Goal: Transaction & Acquisition: Book appointment/travel/reservation

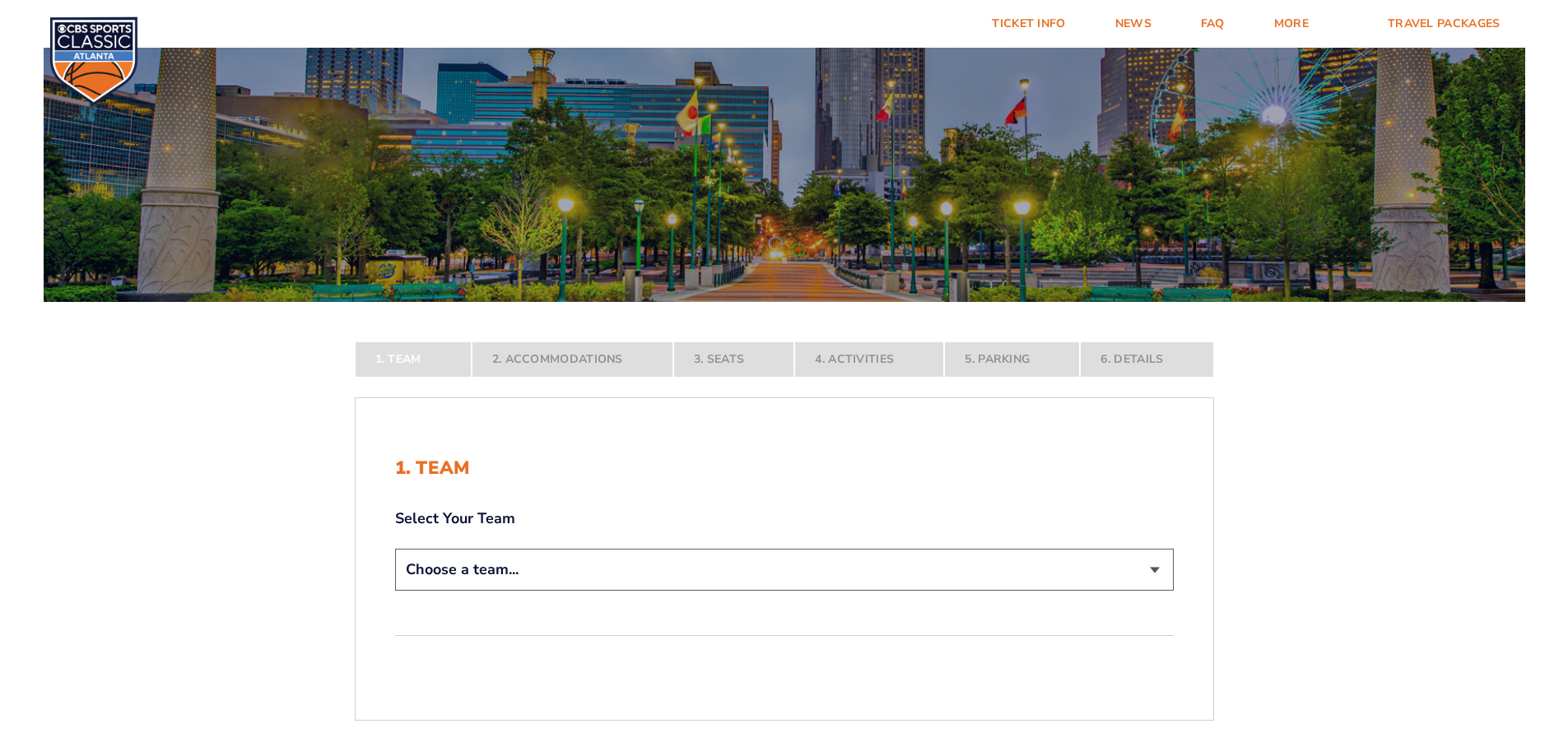
scroll to position [411, 0]
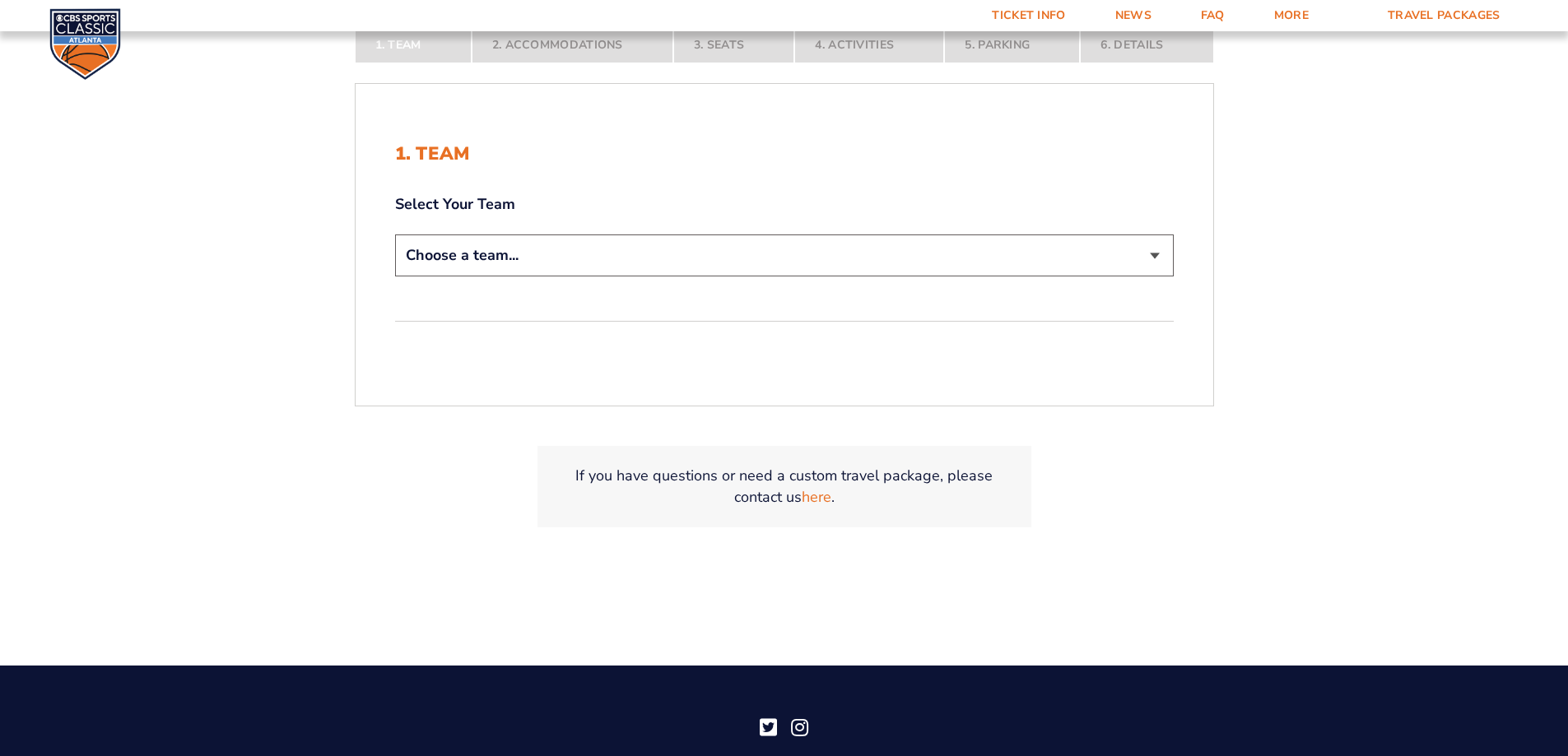
click at [1158, 253] on select "Choose a team... [US_STATE] Wildcats [US_STATE] State Buckeyes [US_STATE] Tar H…" at bounding box center [784, 255] width 778 height 42
select select "12956"
click at [395, 235] on select "Choose a team... [US_STATE] Wildcats [US_STATE] State Buckeyes [US_STATE] Tar H…" at bounding box center [784, 255] width 778 height 42
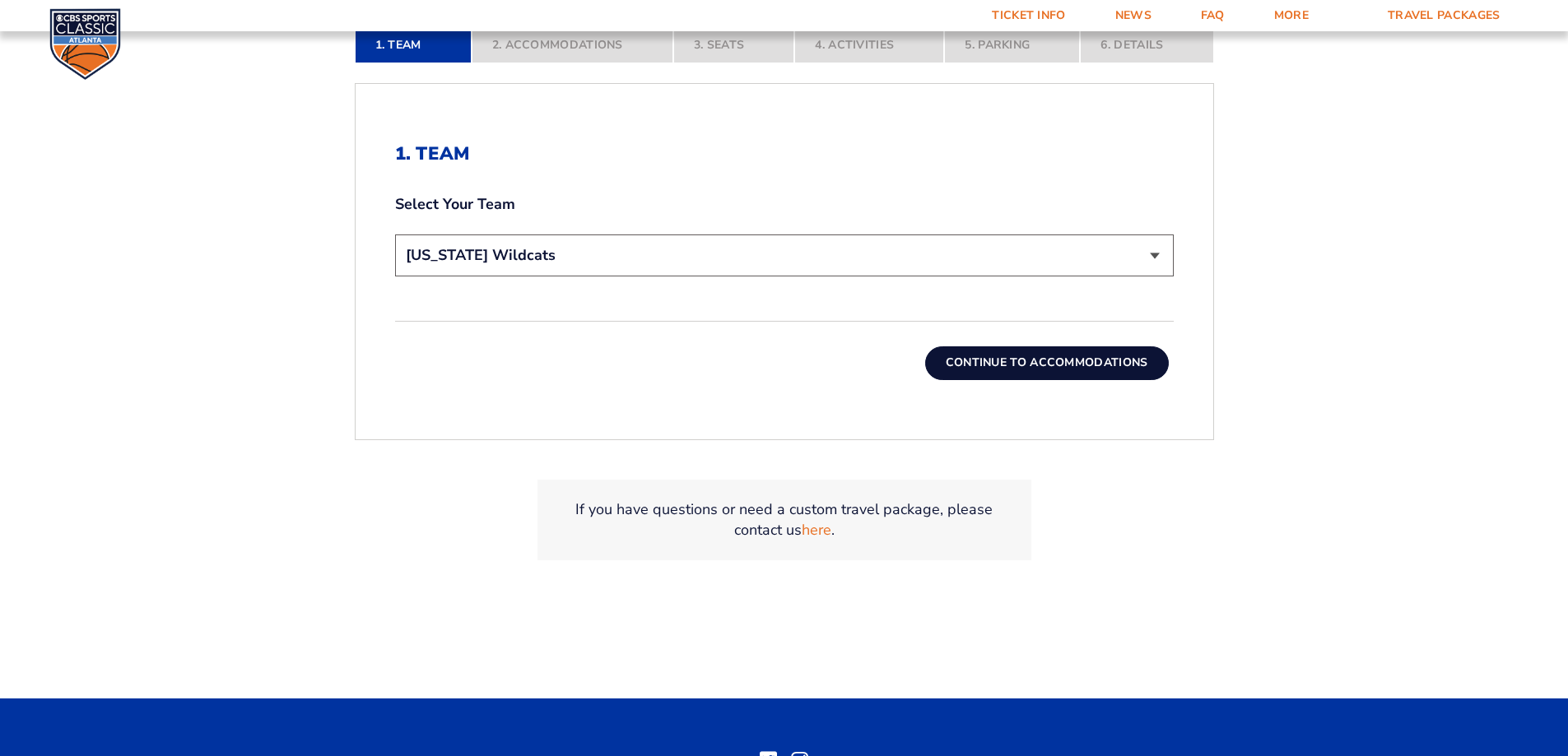
click at [980, 363] on button "Continue To Accommodations" at bounding box center [1046, 363] width 243 height 33
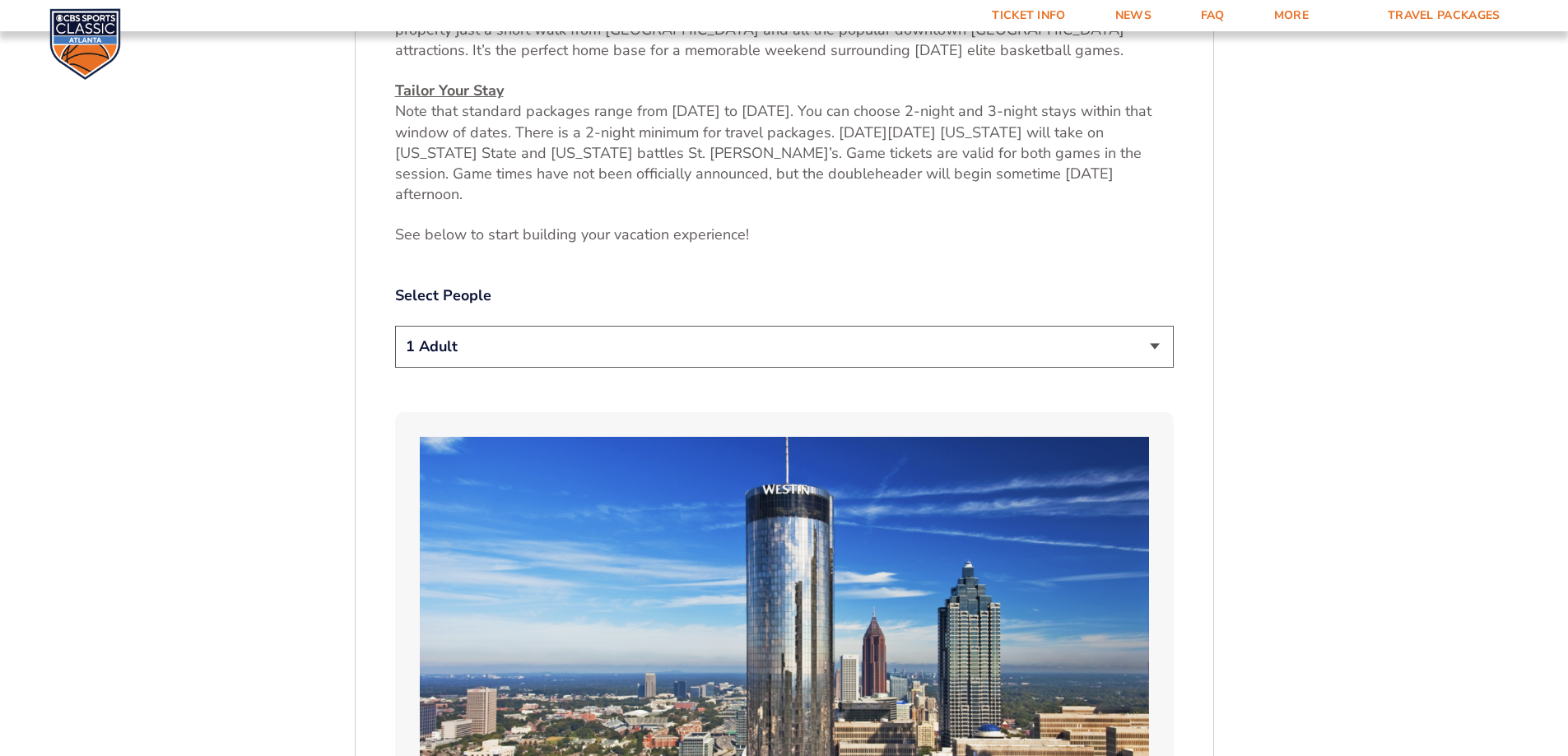
scroll to position [852, 0]
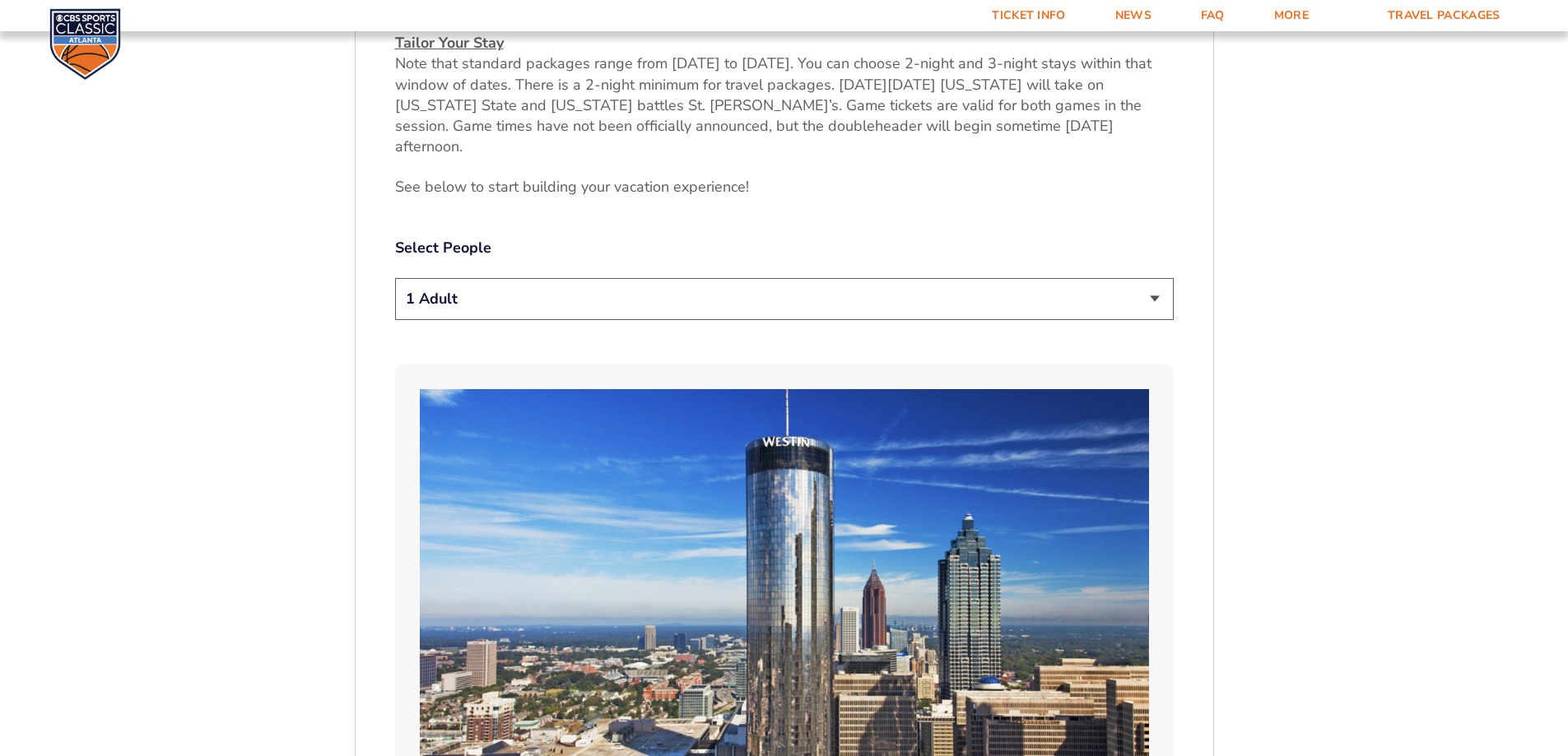
click at [1158, 278] on select "1 Adult 2 Adults 3 Adults 4 Adults 2 Adults + 1 Child 2 Adults + 2 Children 2 A…" at bounding box center [784, 299] width 778 height 42
select select "2 Adults"
click at [395, 278] on select "1 Adult 2 Adults 3 Adults 4 Adults 2 Adults + 1 Child 2 Adults + 2 Children 2 A…" at bounding box center [784, 299] width 778 height 42
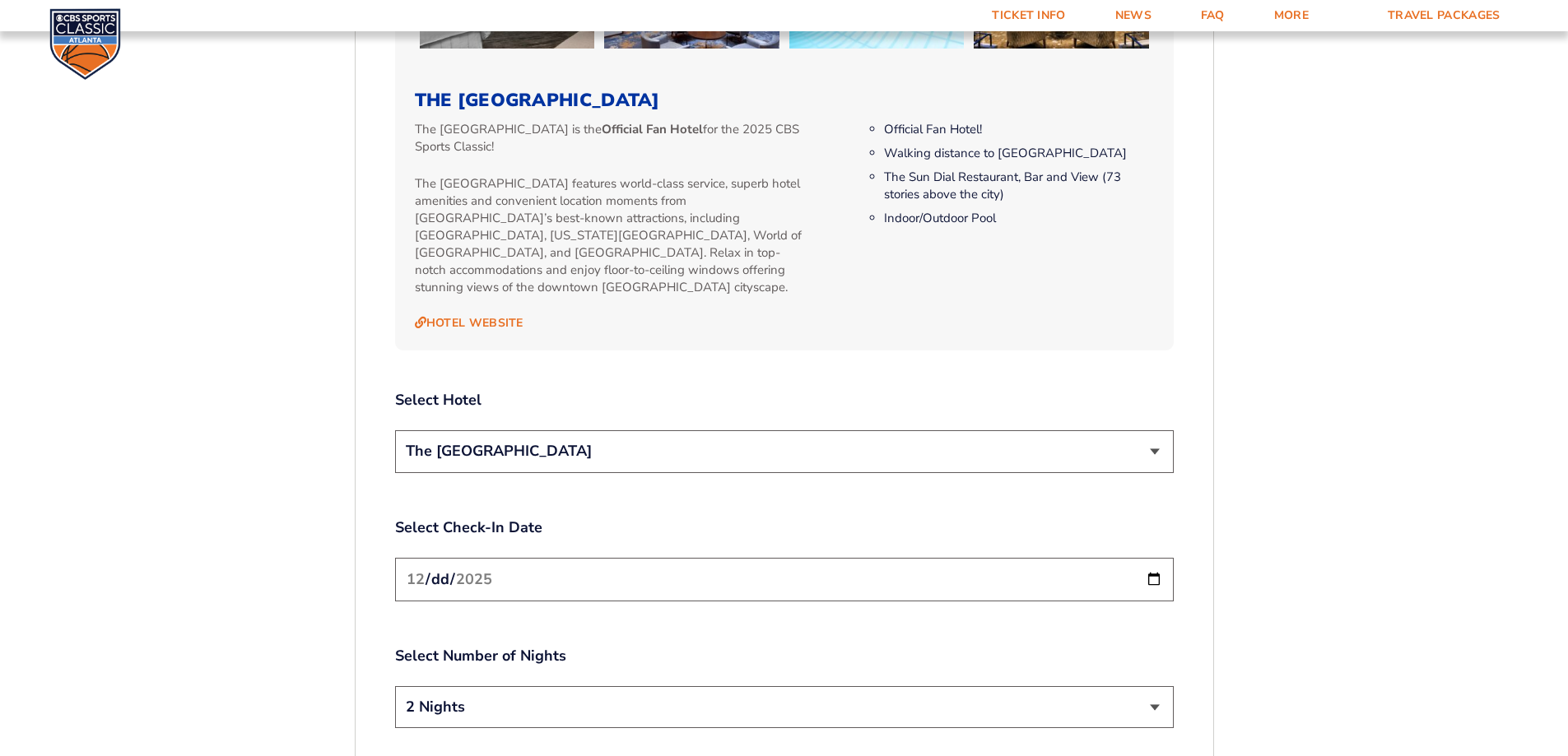
scroll to position [1839, 0]
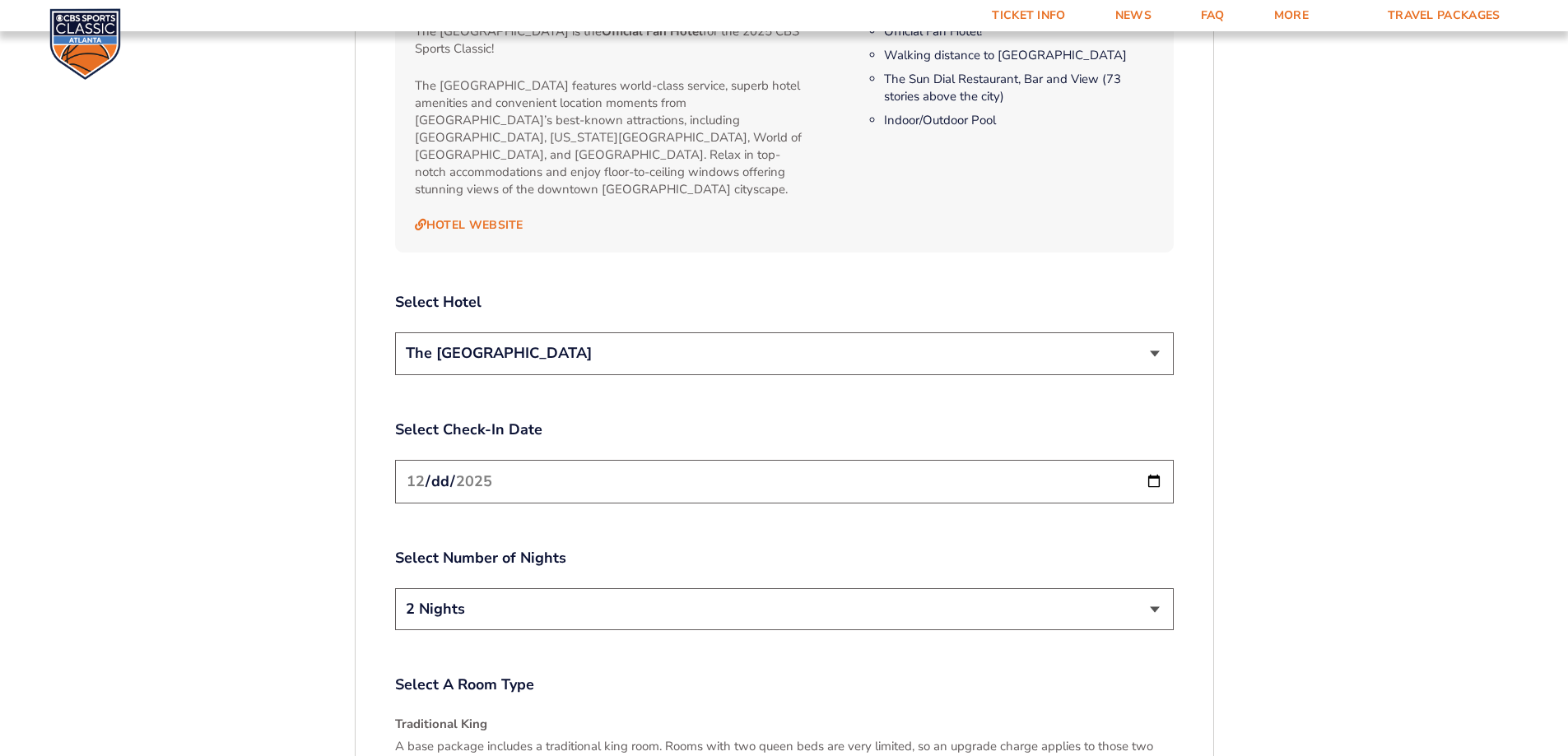
click at [1151, 333] on select "The [GEOGRAPHIC_DATA]" at bounding box center [784, 353] width 778 height 42
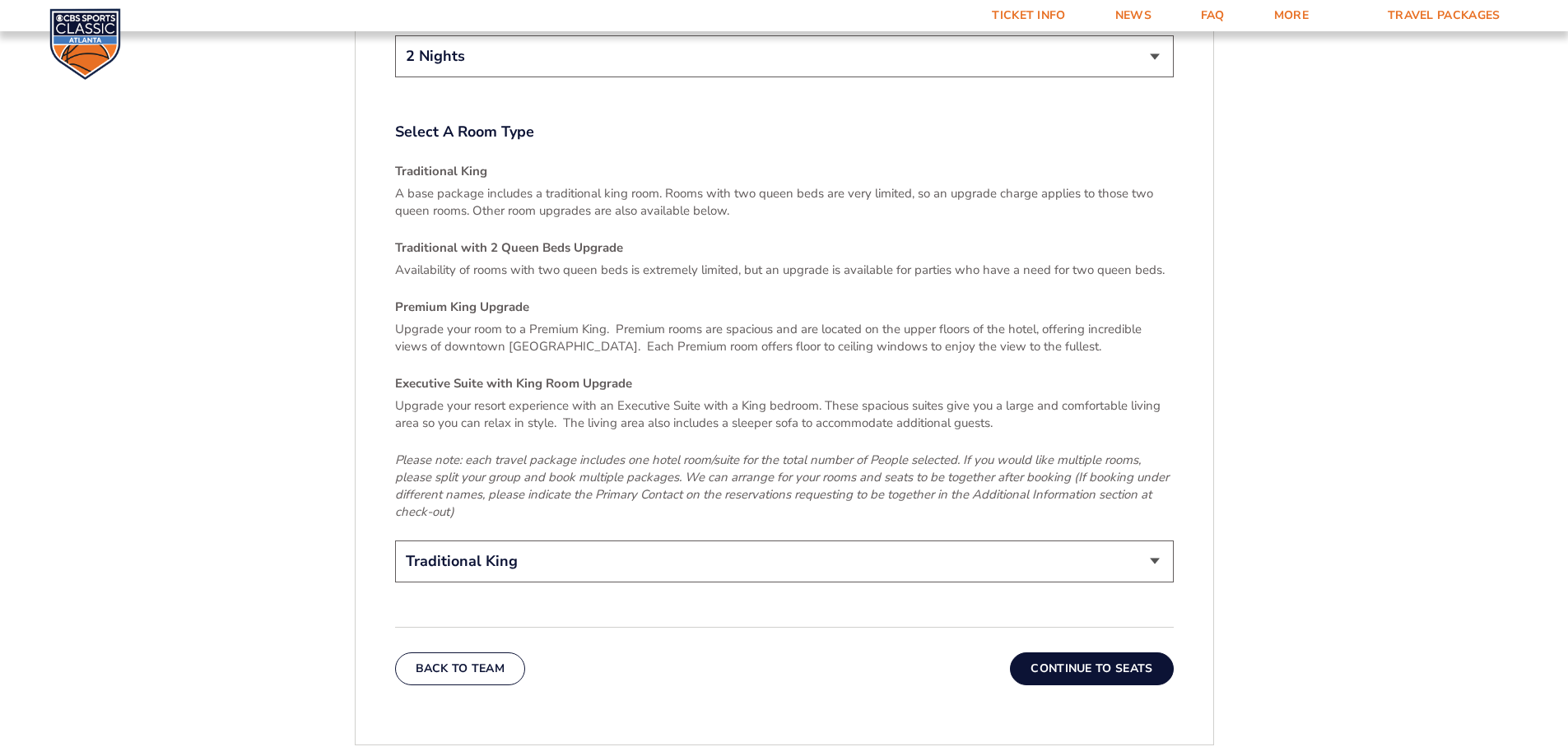
scroll to position [2715, 0]
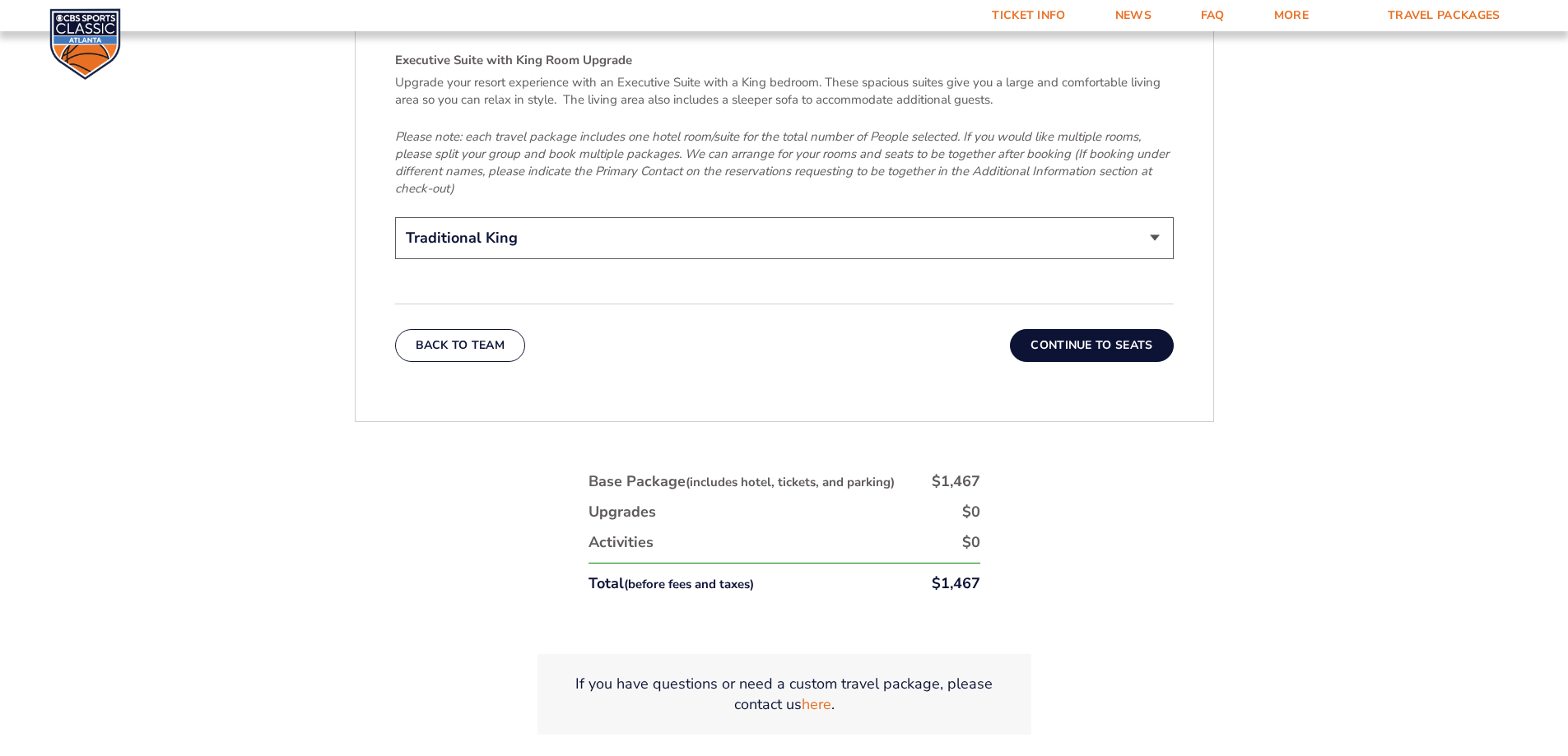
click at [1157, 218] on select "Traditional King Traditional with 2 Queen Beds Upgrade (+$45 per night) Premium…" at bounding box center [784, 238] width 778 height 42
select select "Premium King Upgrade"
click at [395, 218] on select "Traditional King Traditional with 2 Queen Beds Upgrade (+$45 per night) Premium…" at bounding box center [784, 238] width 778 height 42
click at [1154, 218] on select "Traditional King Traditional with 2 Queen Beds Upgrade (+$45 per night) Premium…" at bounding box center [784, 238] width 778 height 42
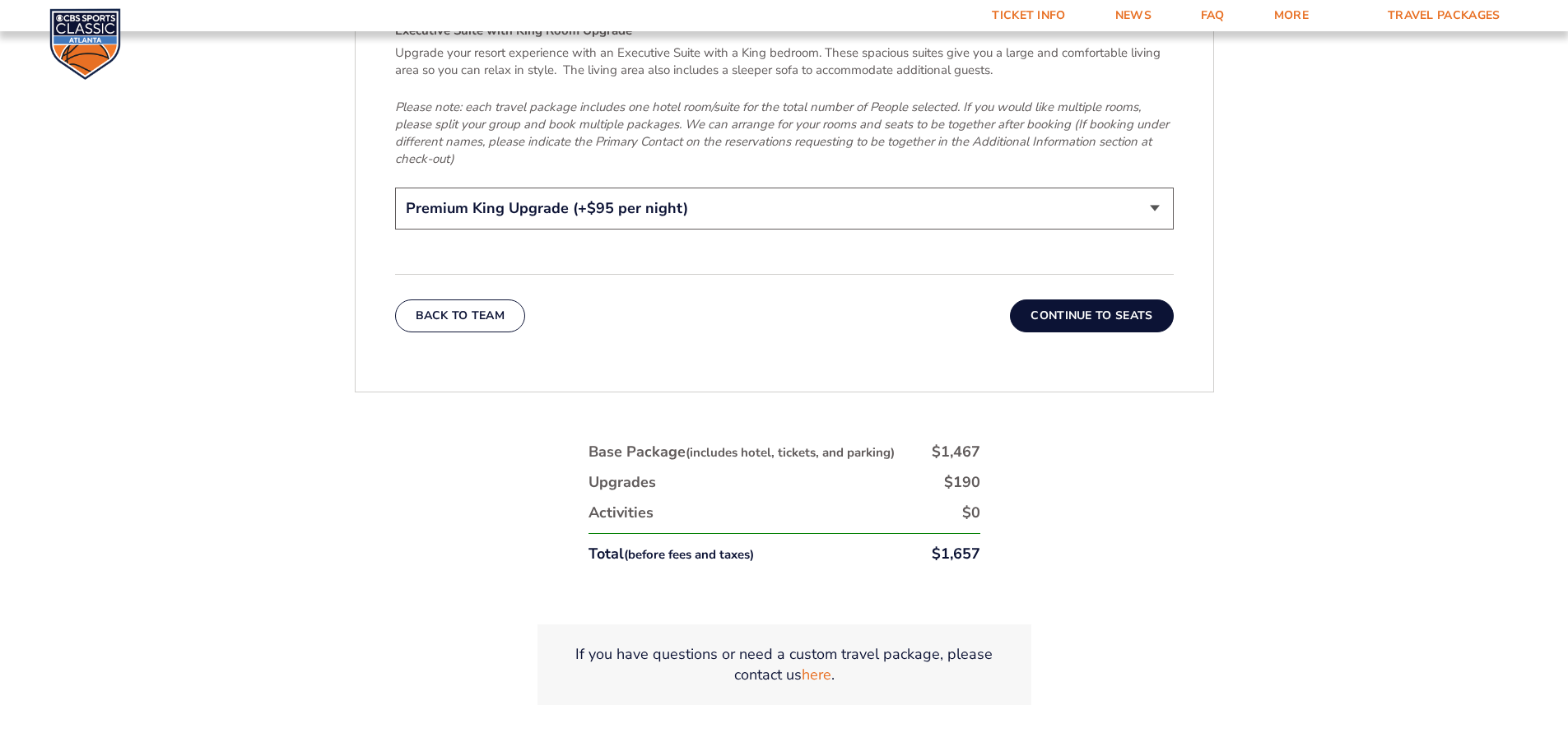
scroll to position [2879, 0]
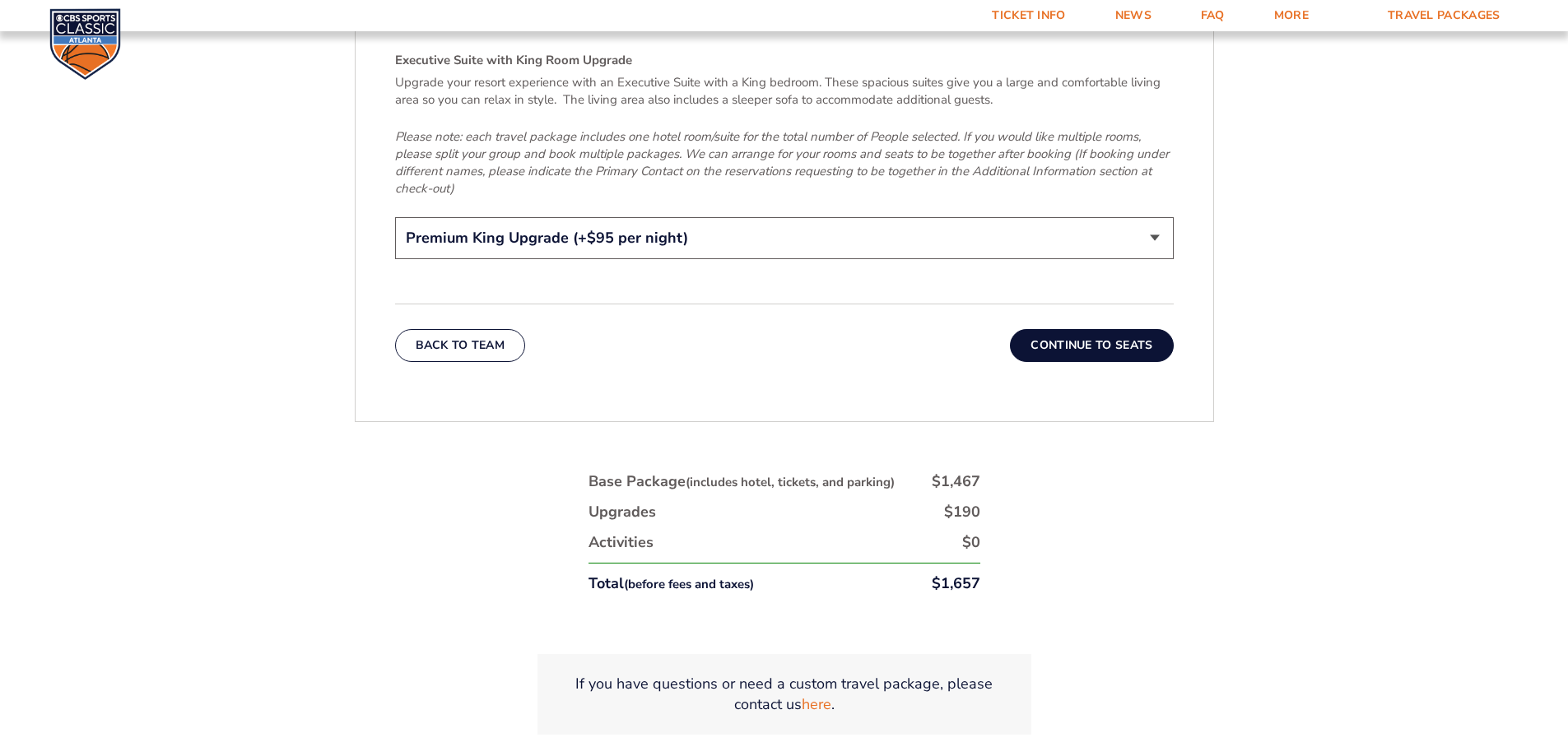
click at [1089, 329] on button "Continue To Seats" at bounding box center [1091, 346] width 163 height 33
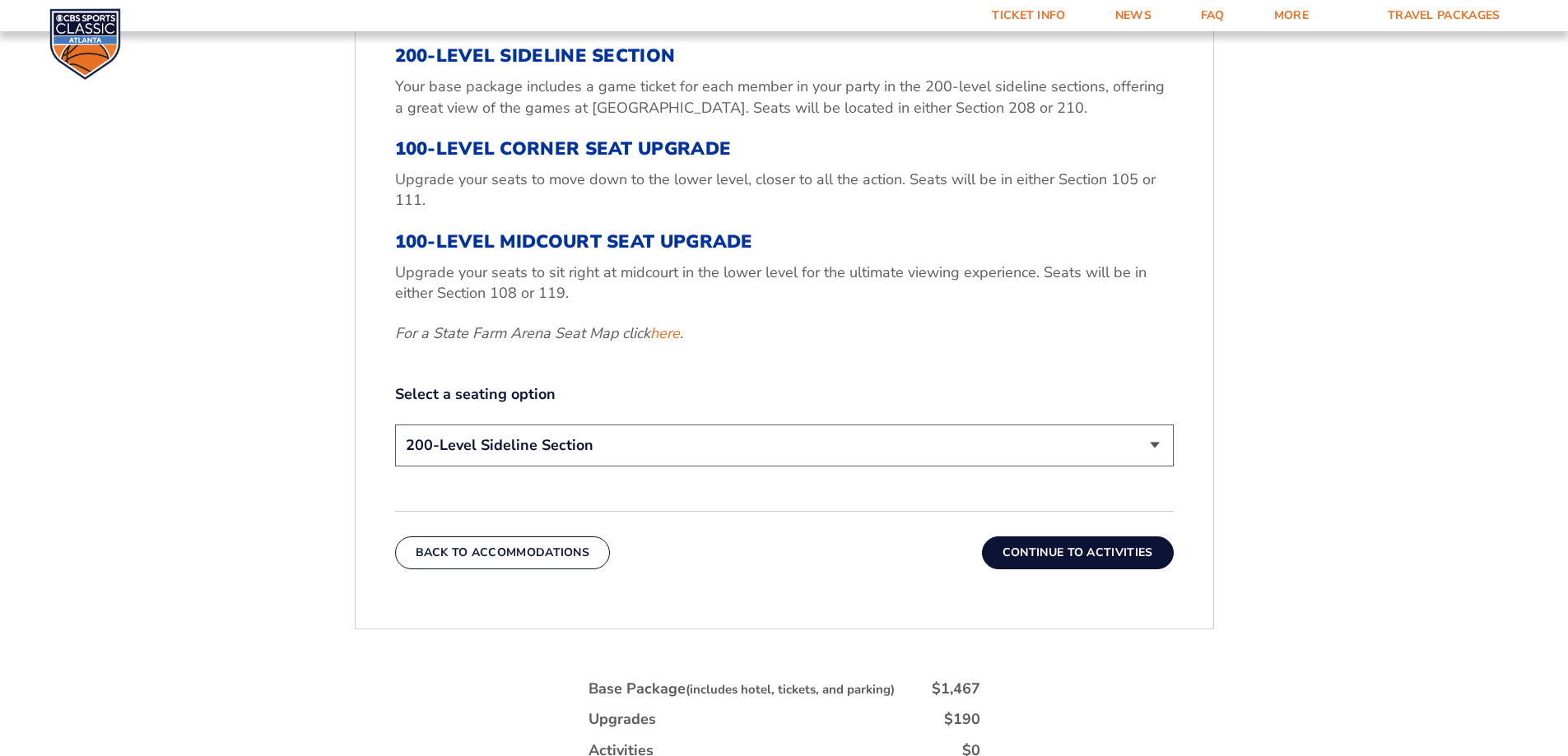
scroll to position [852, 0]
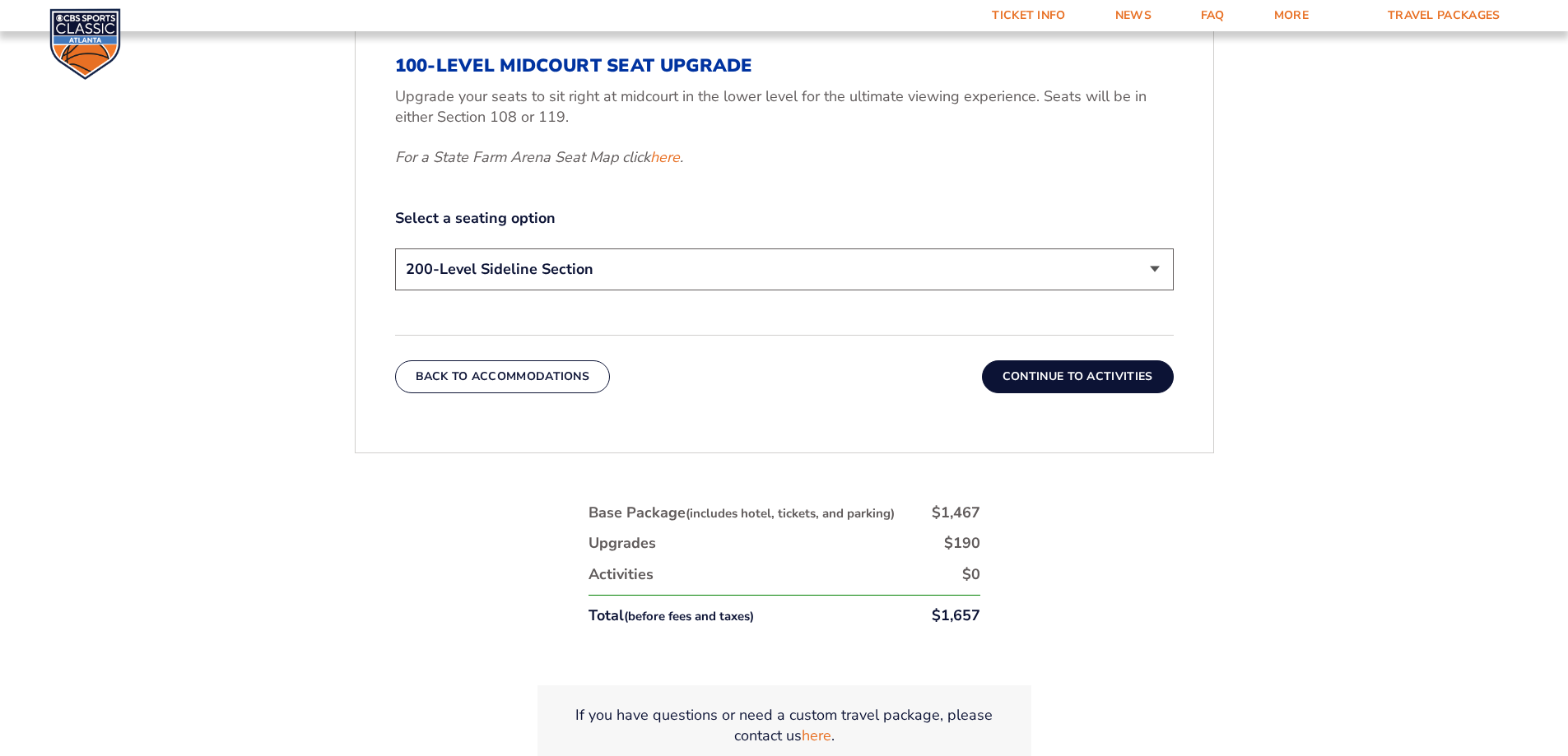
click at [1147, 276] on select "200-Level Sideline Section 100-Level Corner Seat Upgrade (+$120 per person) 100…" at bounding box center [784, 269] width 778 height 42
select select "100-Level Midcourt Seat Upgrade"
click at [395, 248] on select "200-Level Sideline Section 100-Level Corner Seat Upgrade (+$120 per person) 100…" at bounding box center [784, 269] width 778 height 42
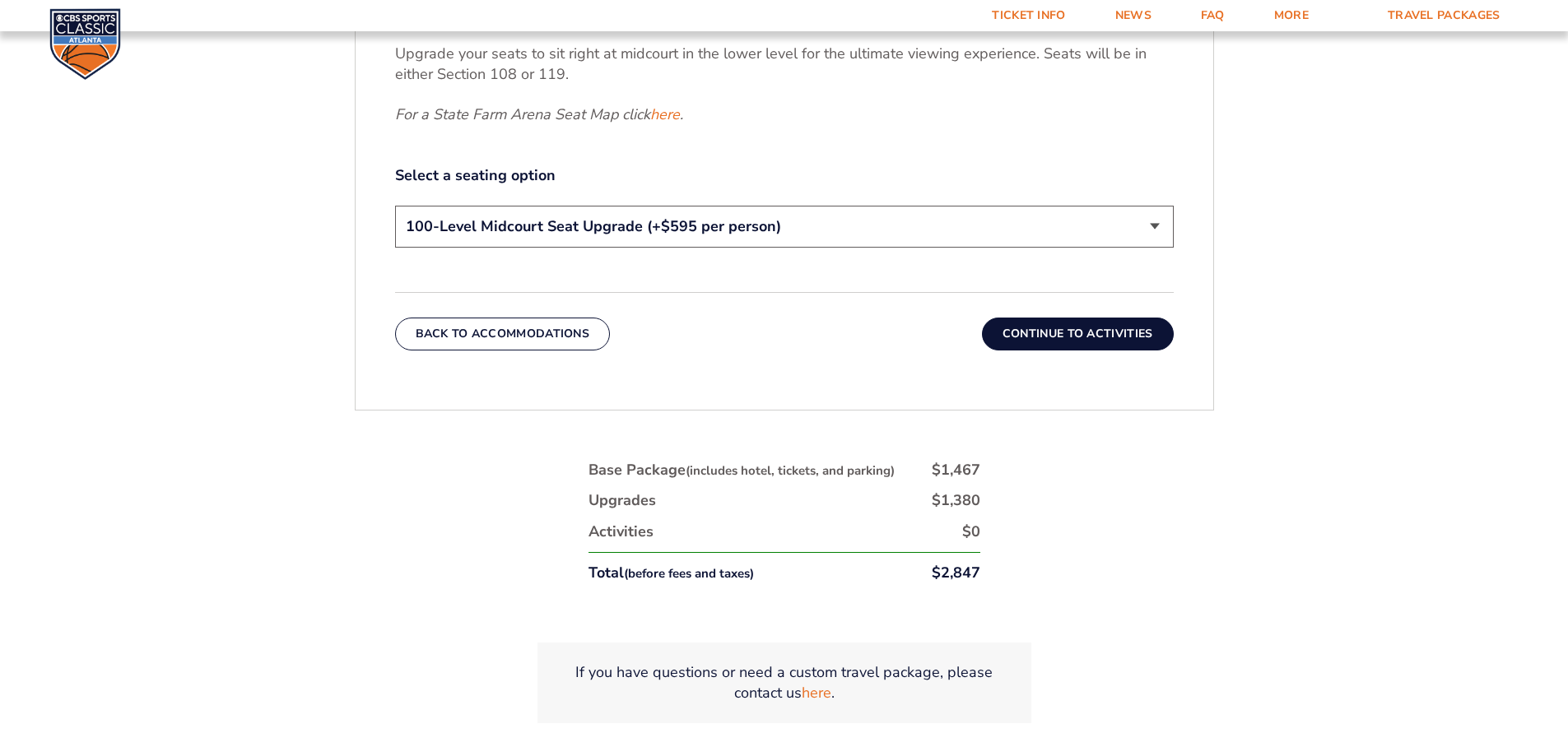
scroll to position [933, 0]
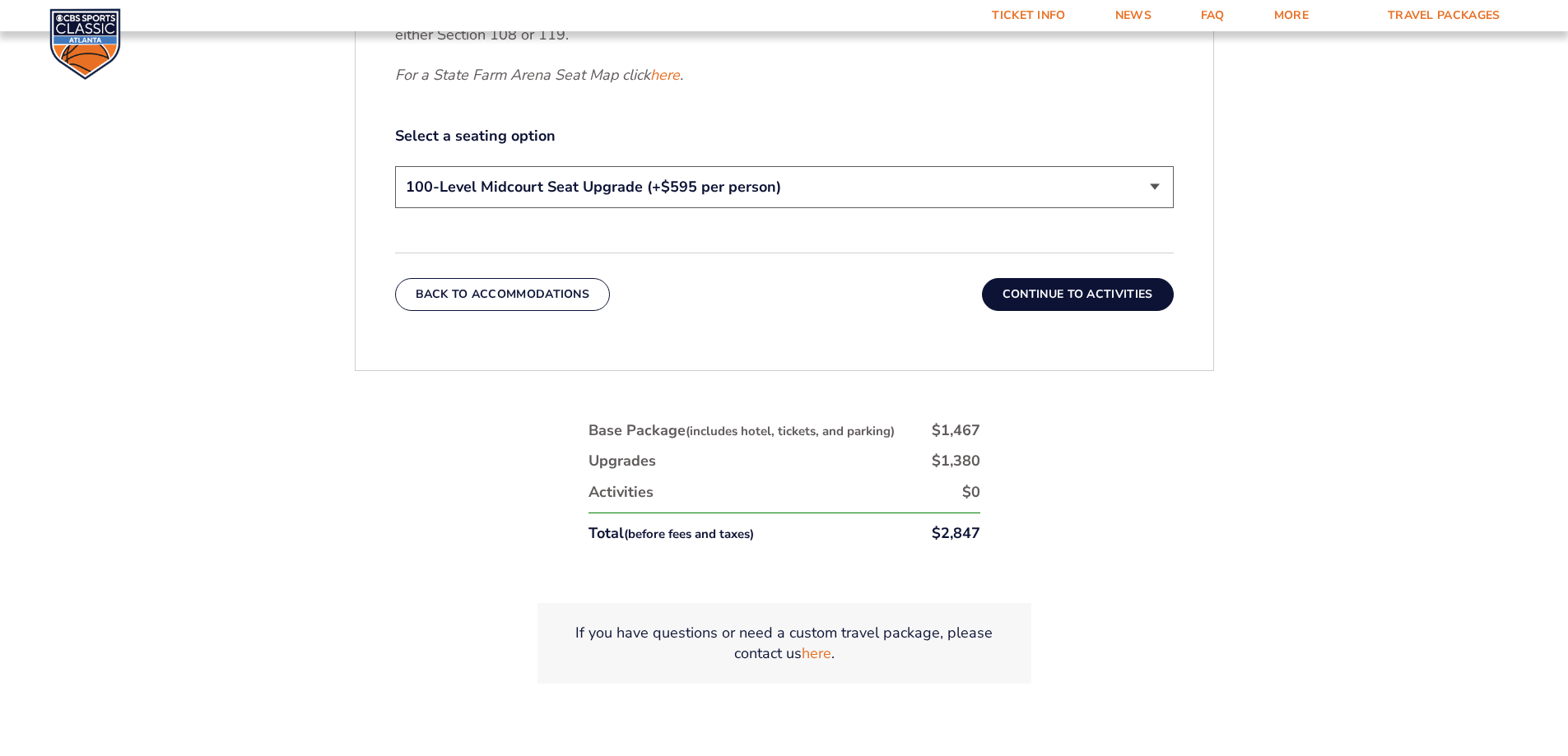
click at [1063, 300] on button "Continue To Activities" at bounding box center [1077, 294] width 192 height 33
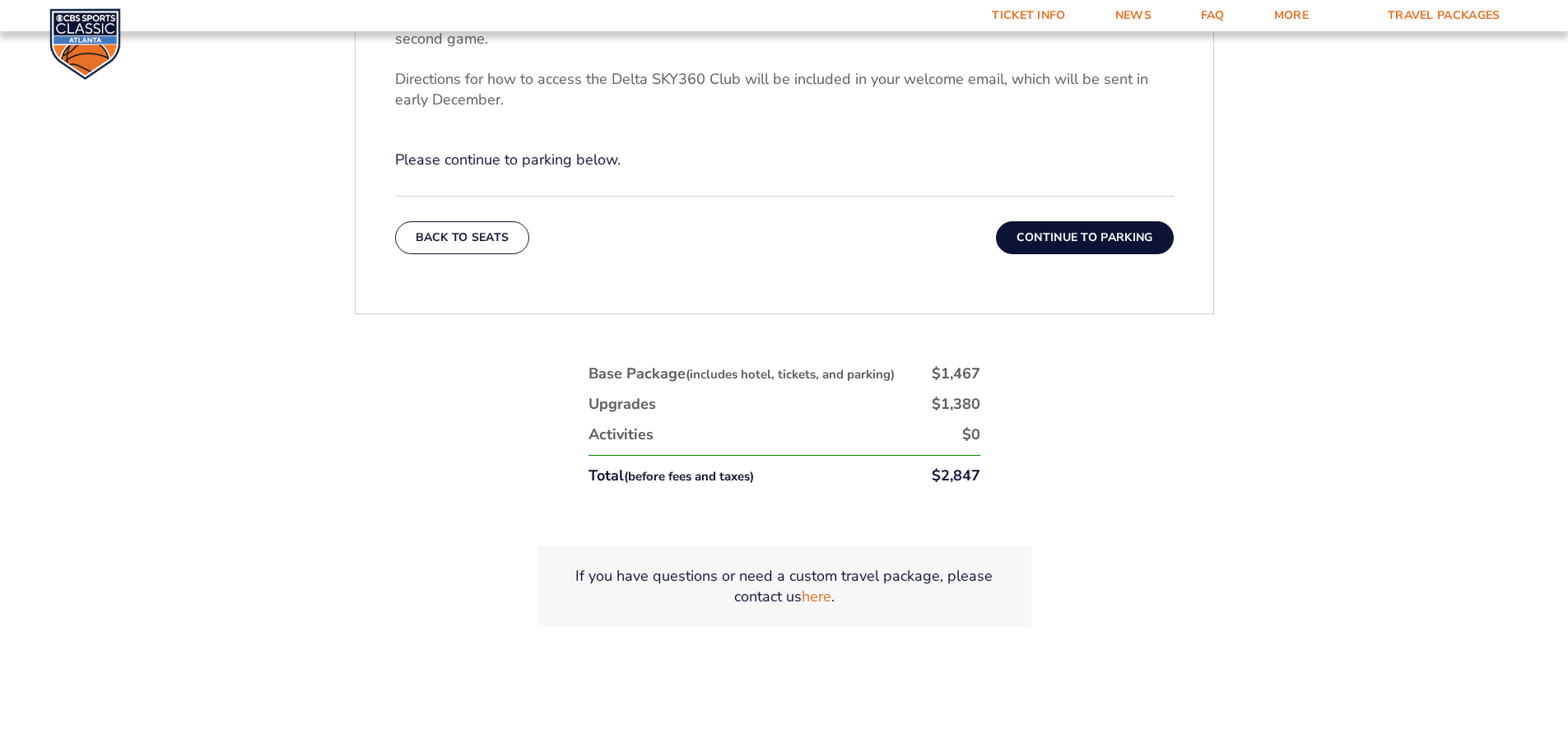
scroll to position [852, 0]
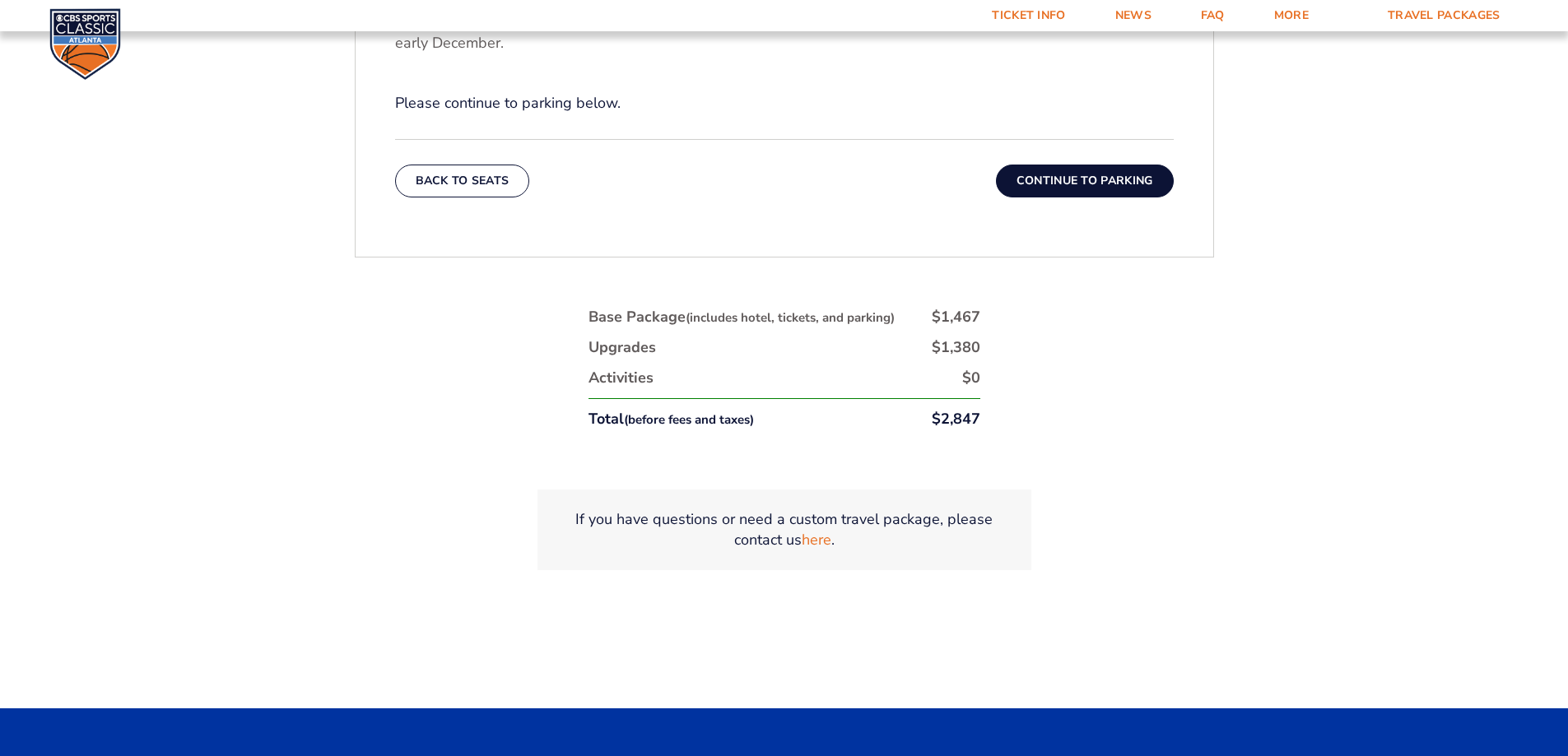
click at [1077, 177] on button "Continue To Parking" at bounding box center [1085, 181] width 178 height 33
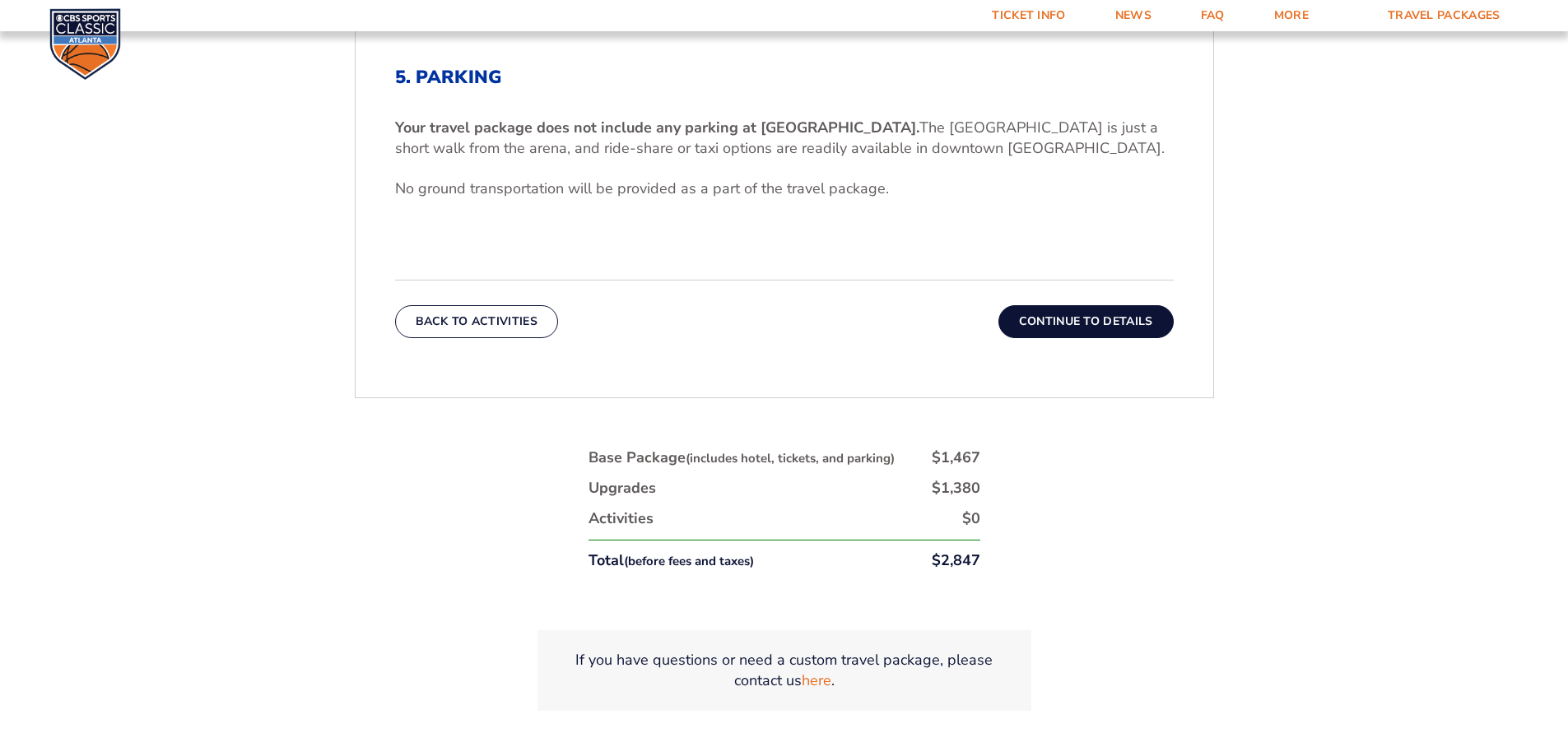
scroll to position [605, 0]
click at [1043, 316] on button "Continue To Details" at bounding box center [1085, 320] width 175 height 33
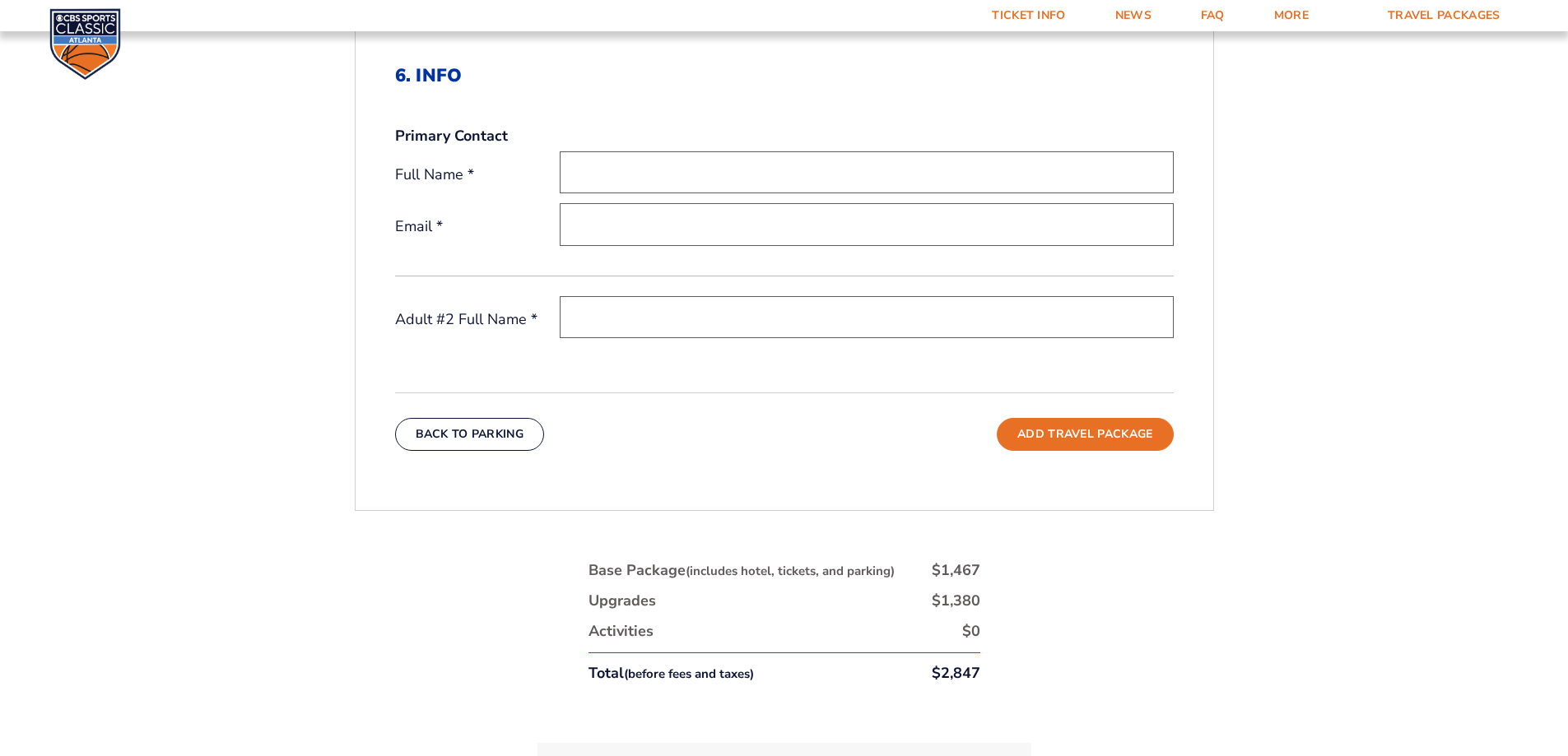
click at [582, 172] on input "text" at bounding box center [866, 172] width 614 height 42
type input "[PERSON_NAME] & [PERSON_NAME]"
type input "[PERSON_NAME][EMAIL_ADDRESS][DOMAIN_NAME]"
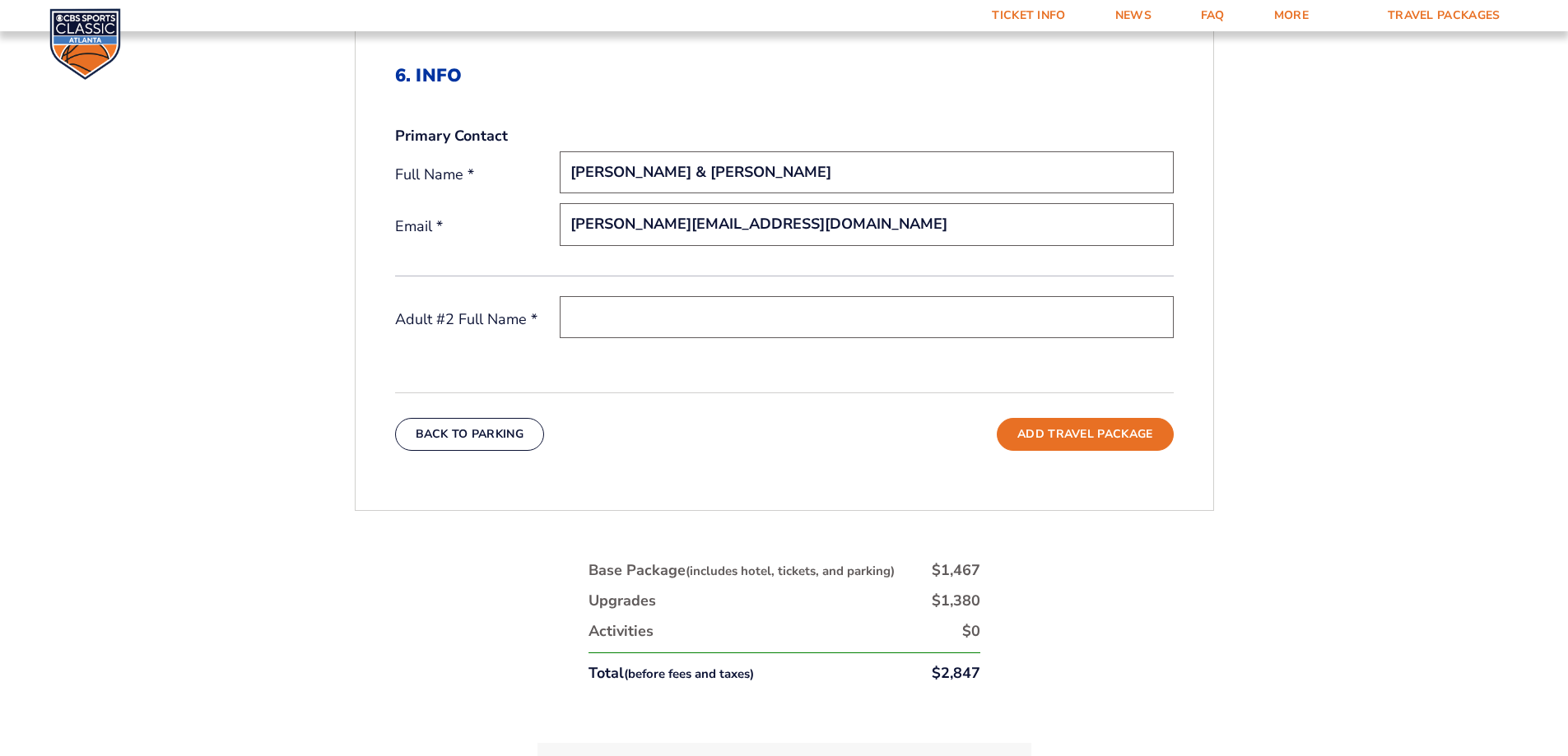
drag, startPoint x: 631, startPoint y: 169, endPoint x: 792, endPoint y: 169, distance: 161.0
click at [792, 169] on input "[PERSON_NAME] & [PERSON_NAME]" at bounding box center [866, 172] width 614 height 42
type input "[PERSON_NAME]"
click at [584, 317] on input "text" at bounding box center [866, 317] width 614 height 42
type input "[PERSON_NAME]"
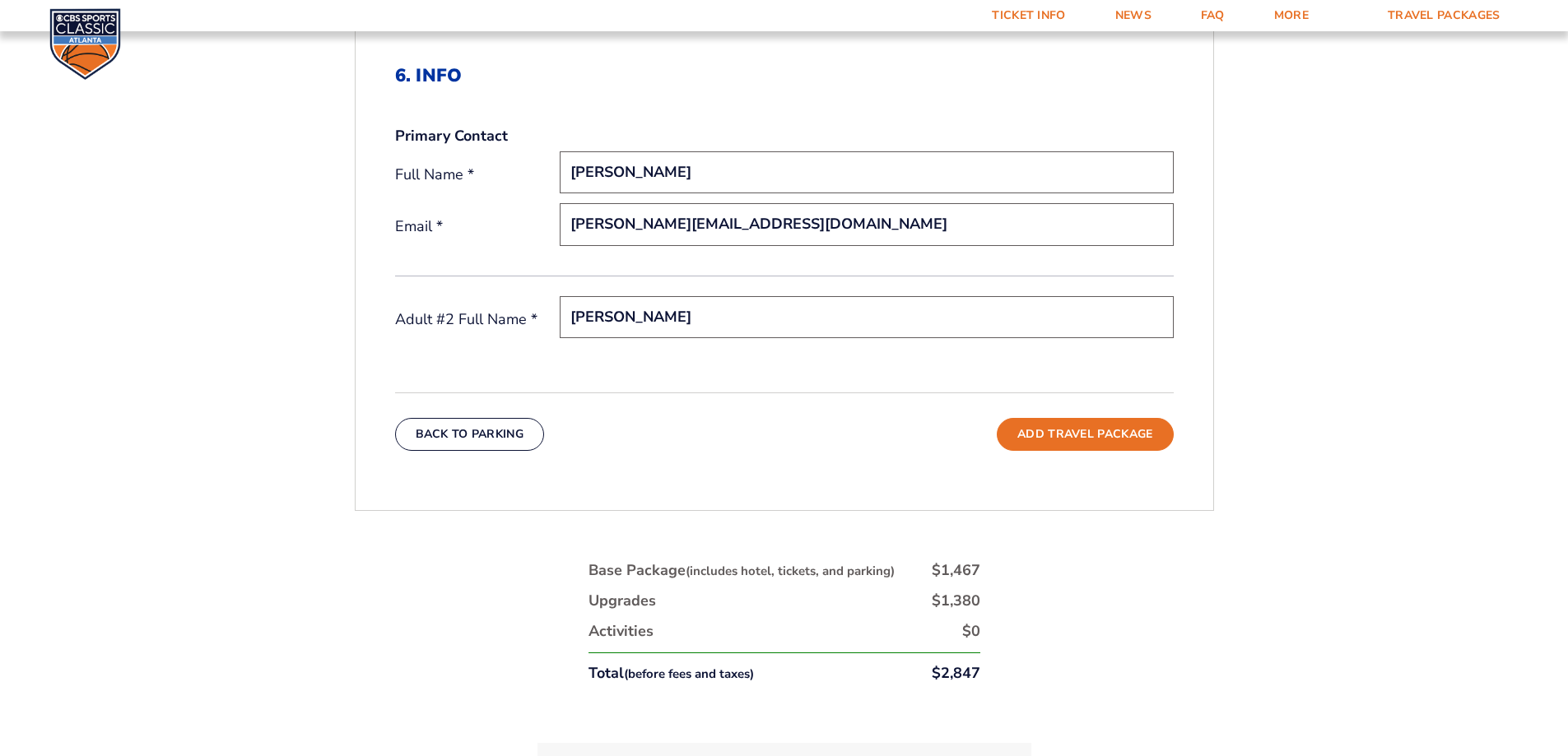
click at [639, 172] on input "[PERSON_NAME]" at bounding box center [866, 172] width 614 height 42
type input "[PERSON_NAME]"
click at [625, 318] on input "[PERSON_NAME]" at bounding box center [866, 317] width 614 height 42
click at [587, 420] on div "Back To Parking Add Travel Package" at bounding box center [784, 422] width 778 height 58
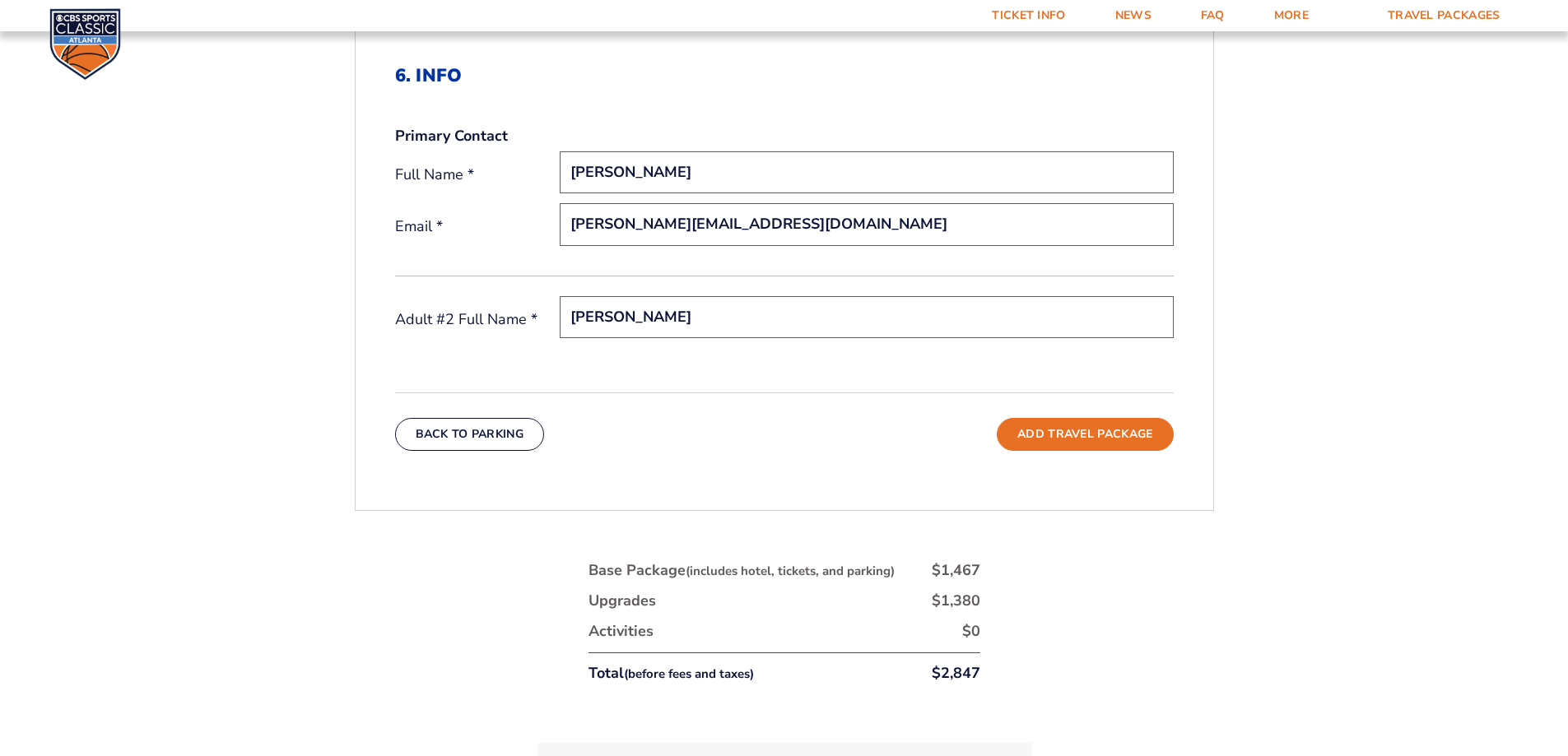
click at [643, 305] on input "[PERSON_NAME]" at bounding box center [866, 317] width 614 height 42
type input "[PERSON_NAME]"
click at [1081, 434] on button "Add Travel Package" at bounding box center [1085, 434] width 176 height 33
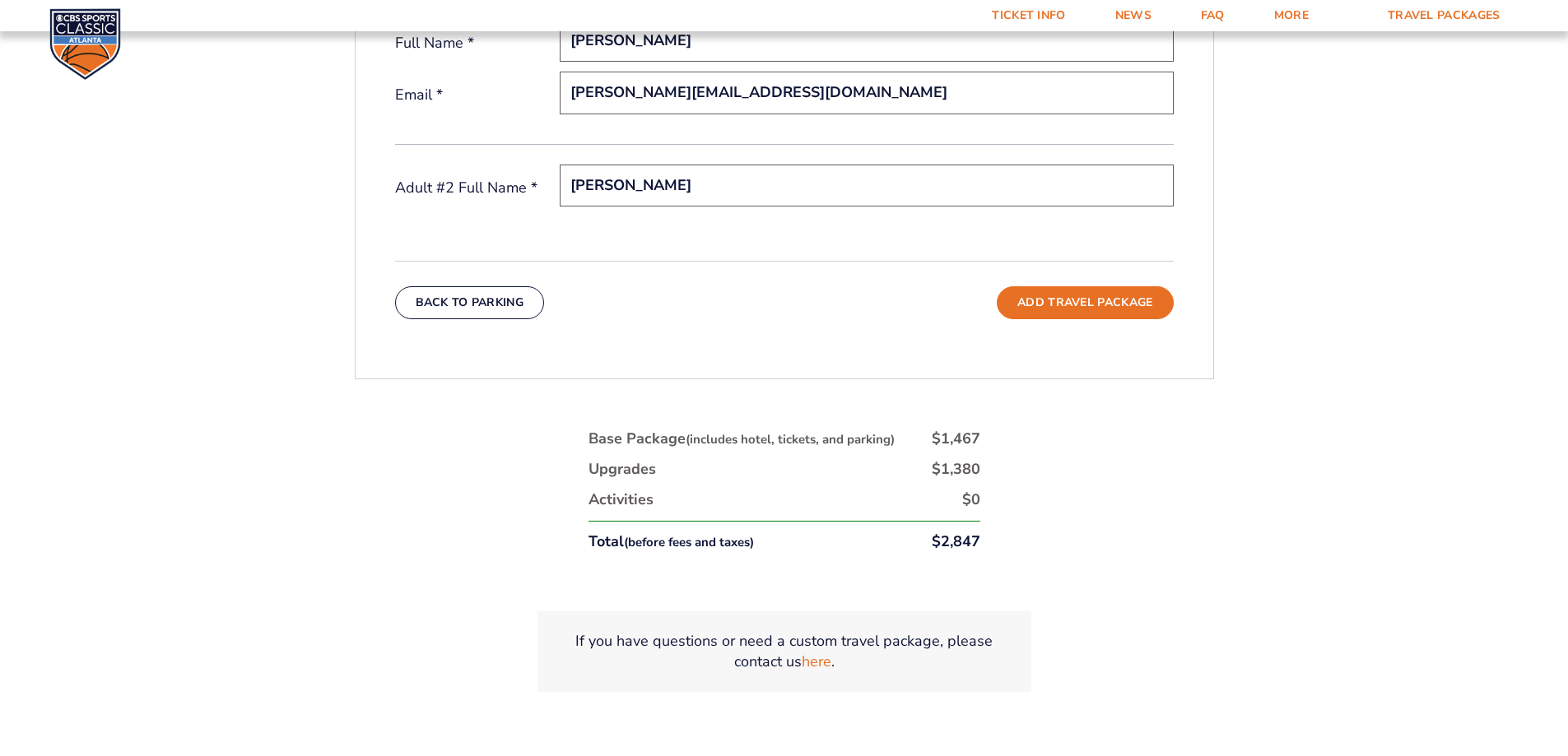
scroll to position [769, 0]
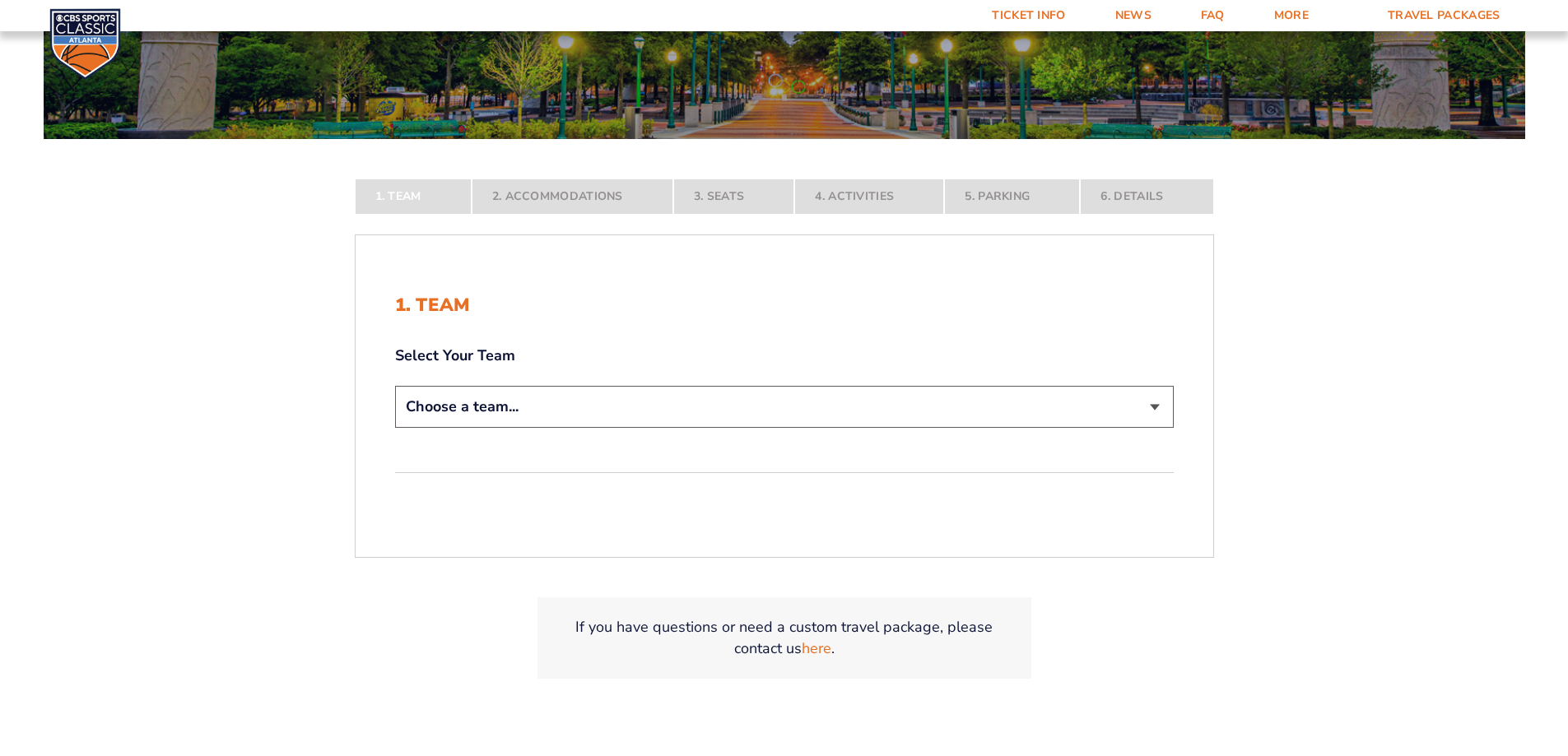
scroll to position [329, 0]
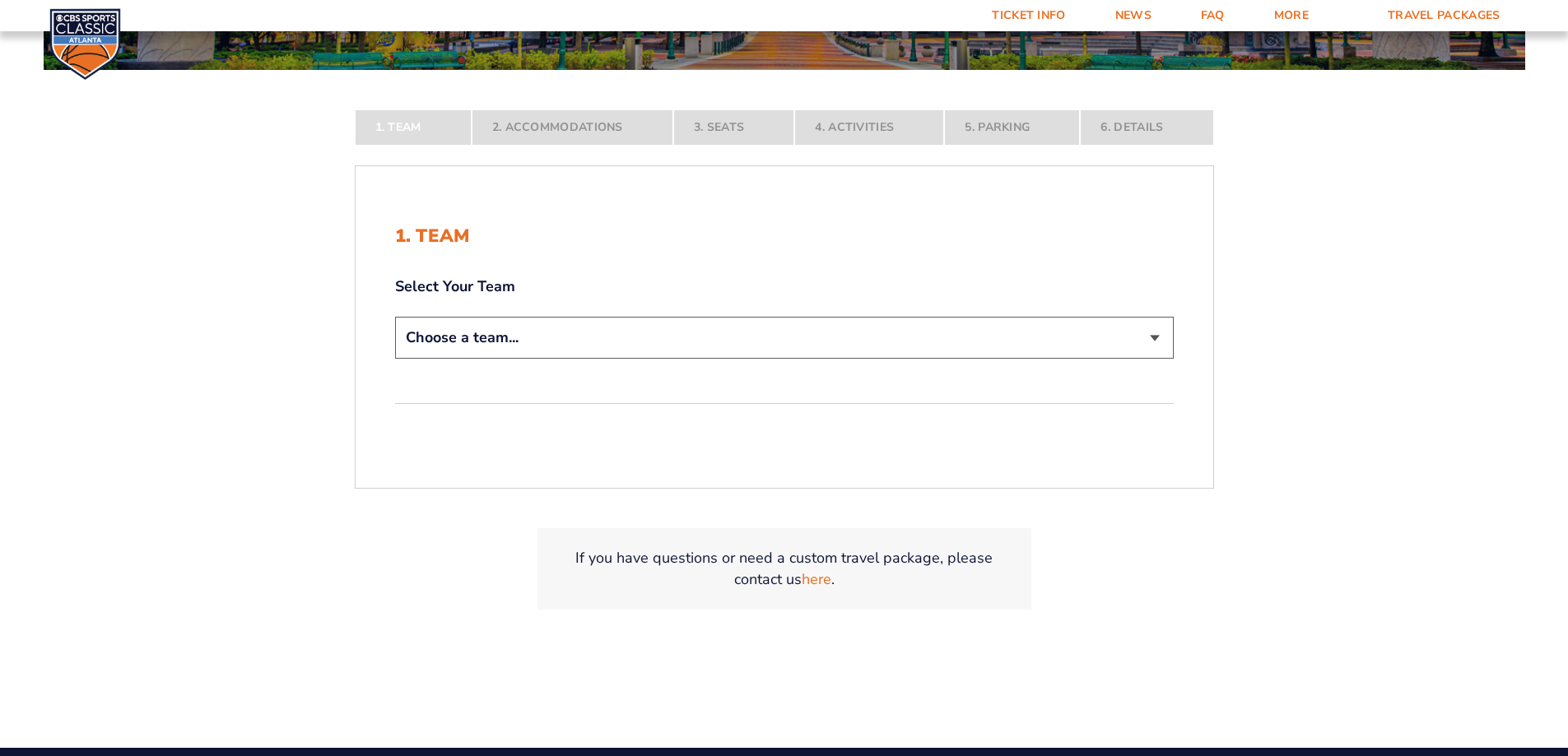
click at [1159, 336] on select "Choose a team... [US_STATE] Wildcats [US_STATE] State Buckeyes [US_STATE] Tar H…" at bounding box center [784, 337] width 778 height 42
select select "12956"
click at [395, 358] on select "Choose a team... [US_STATE] Wildcats [US_STATE] State Buckeyes [US_STATE] Tar H…" at bounding box center [784, 337] width 778 height 42
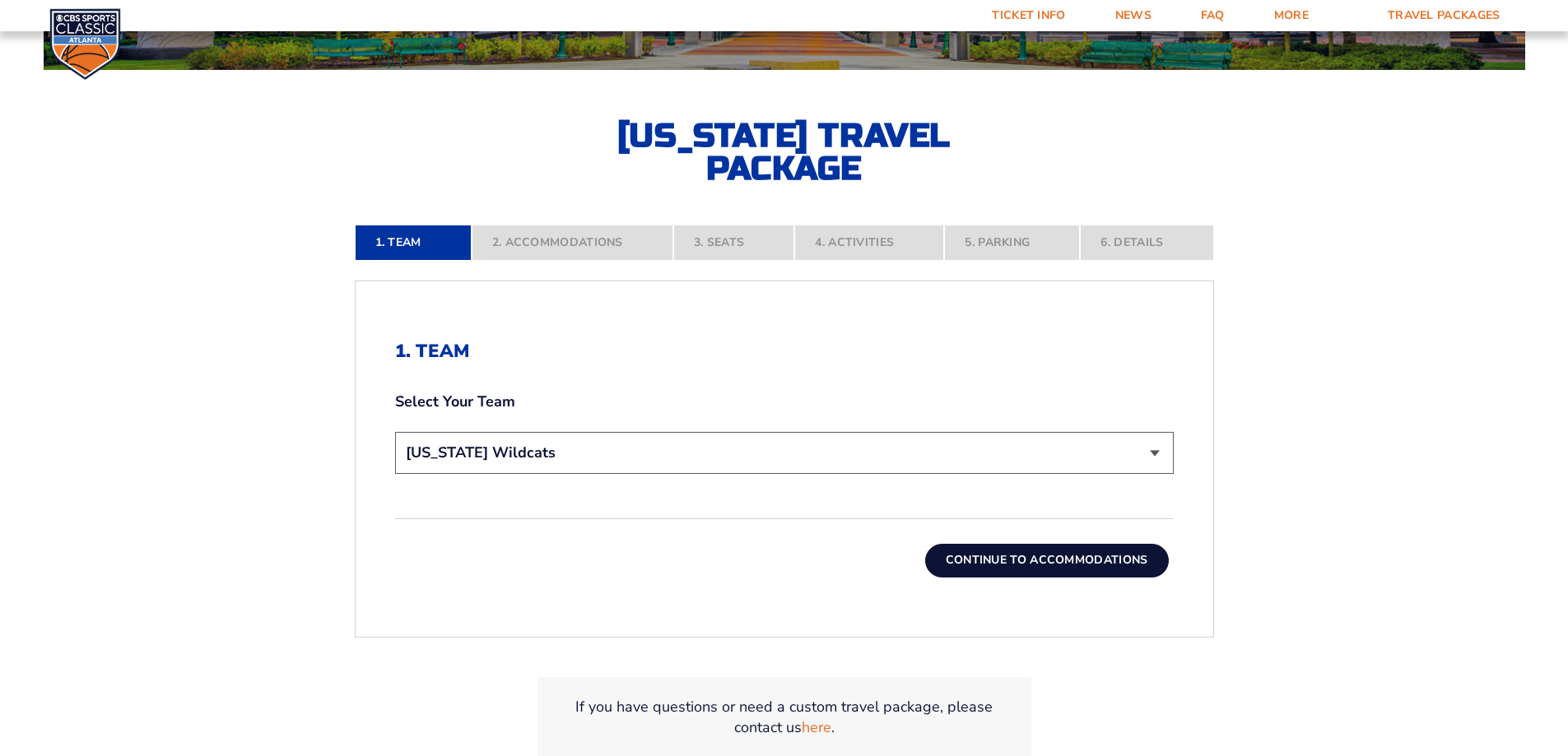
click at [1035, 561] on button "Continue To Accommodations" at bounding box center [1046, 560] width 243 height 33
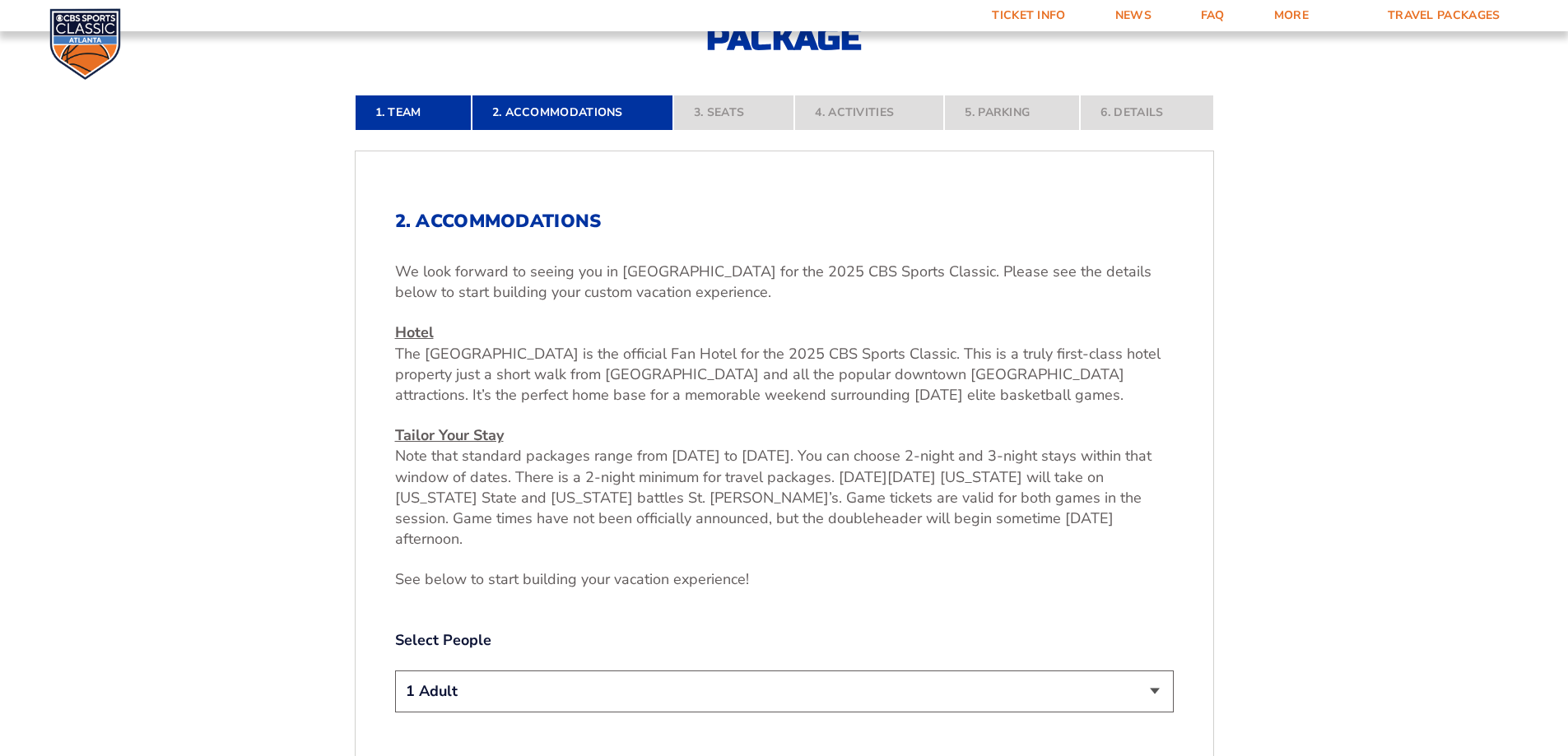
scroll to position [687, 0]
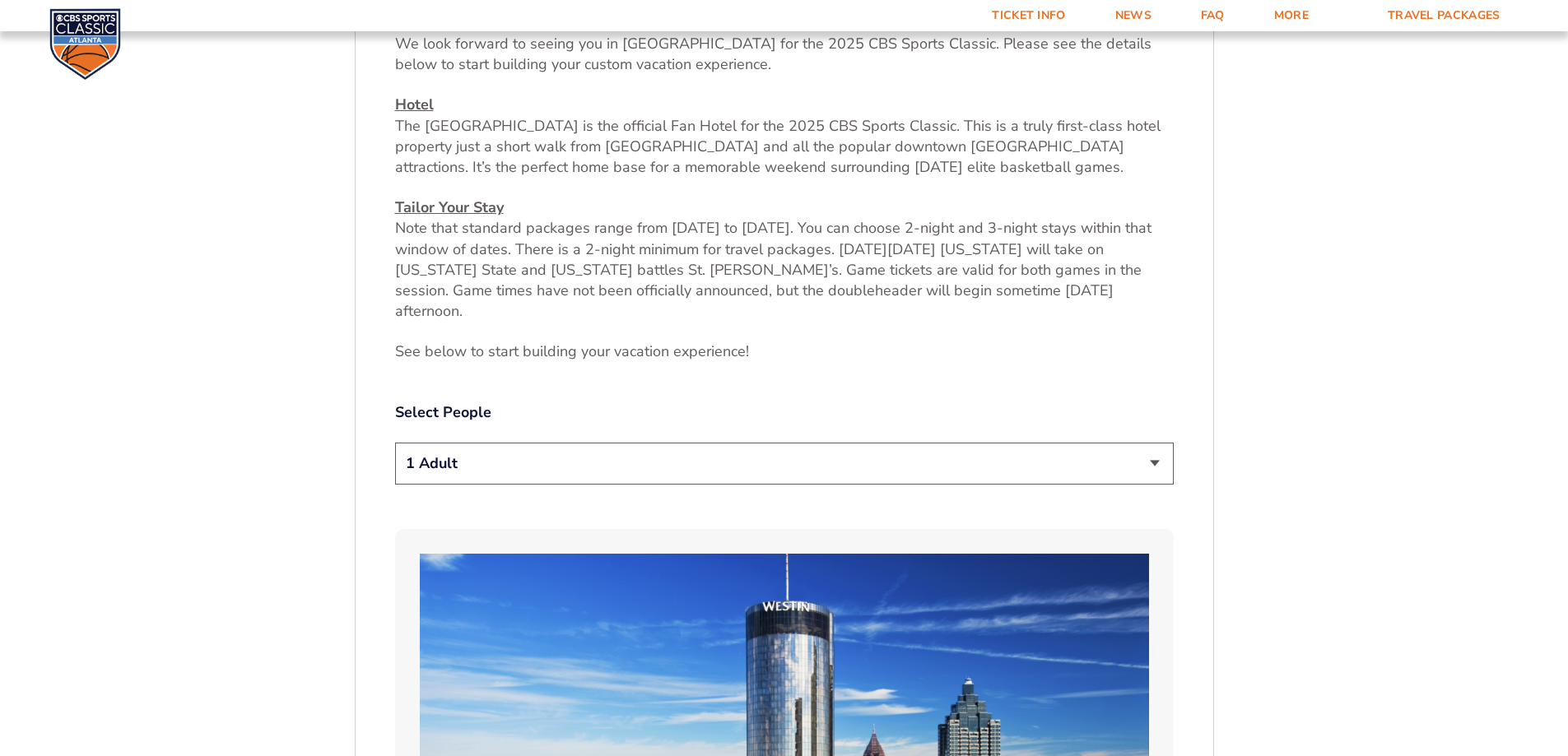
click at [1145, 443] on select "1 Adult 2 Adults 3 Adults 4 Adults 2 Adults + 1 Child 2 Adults + 2 Children 2 A…" at bounding box center [784, 463] width 778 height 42
select select "2 Adults"
click at [395, 443] on select "1 Adult 2 Adults 3 Adults 4 Adults 2 Adults + 1 Child 2 Adults + 2 Children 2 A…" at bounding box center [784, 463] width 778 height 42
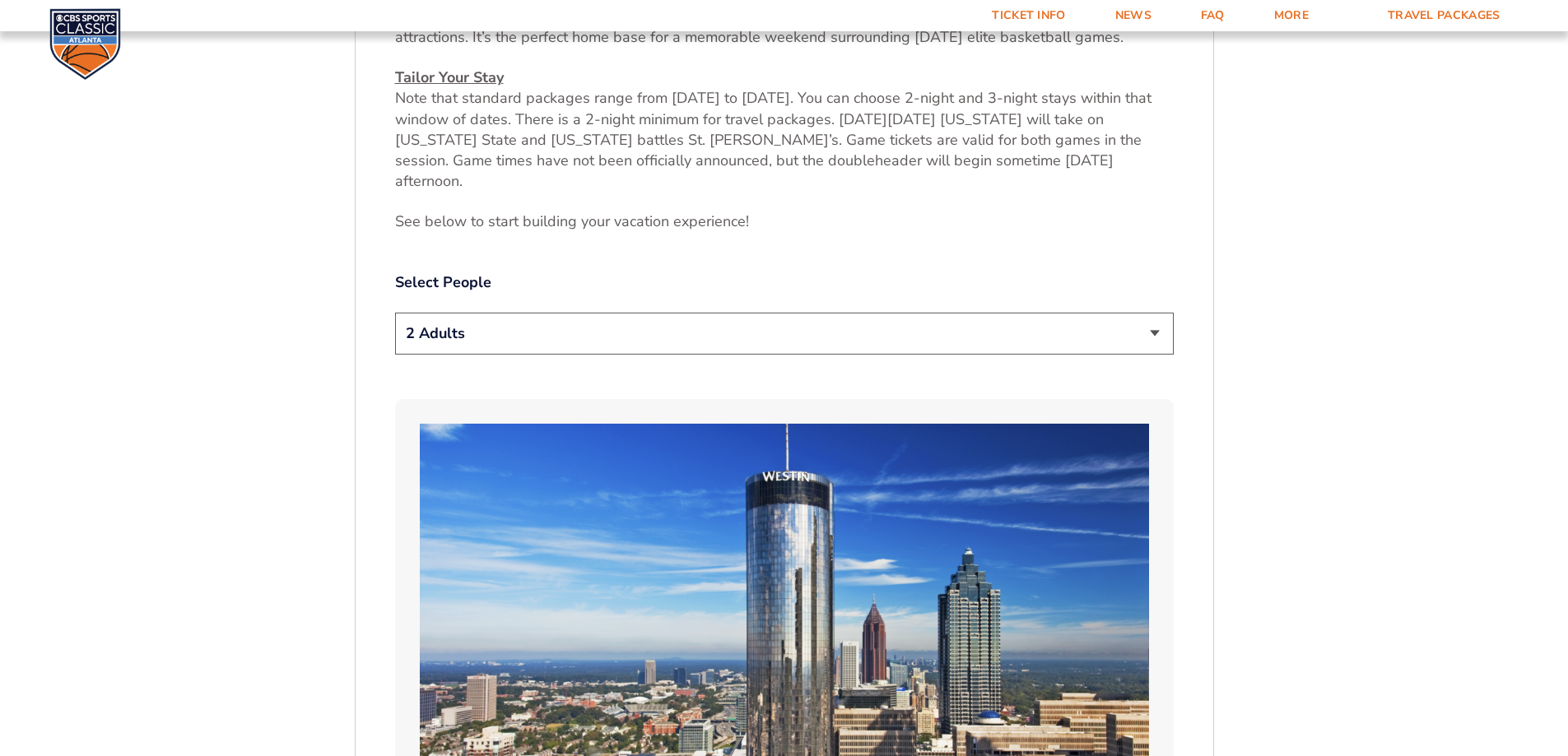
scroll to position [769, 0]
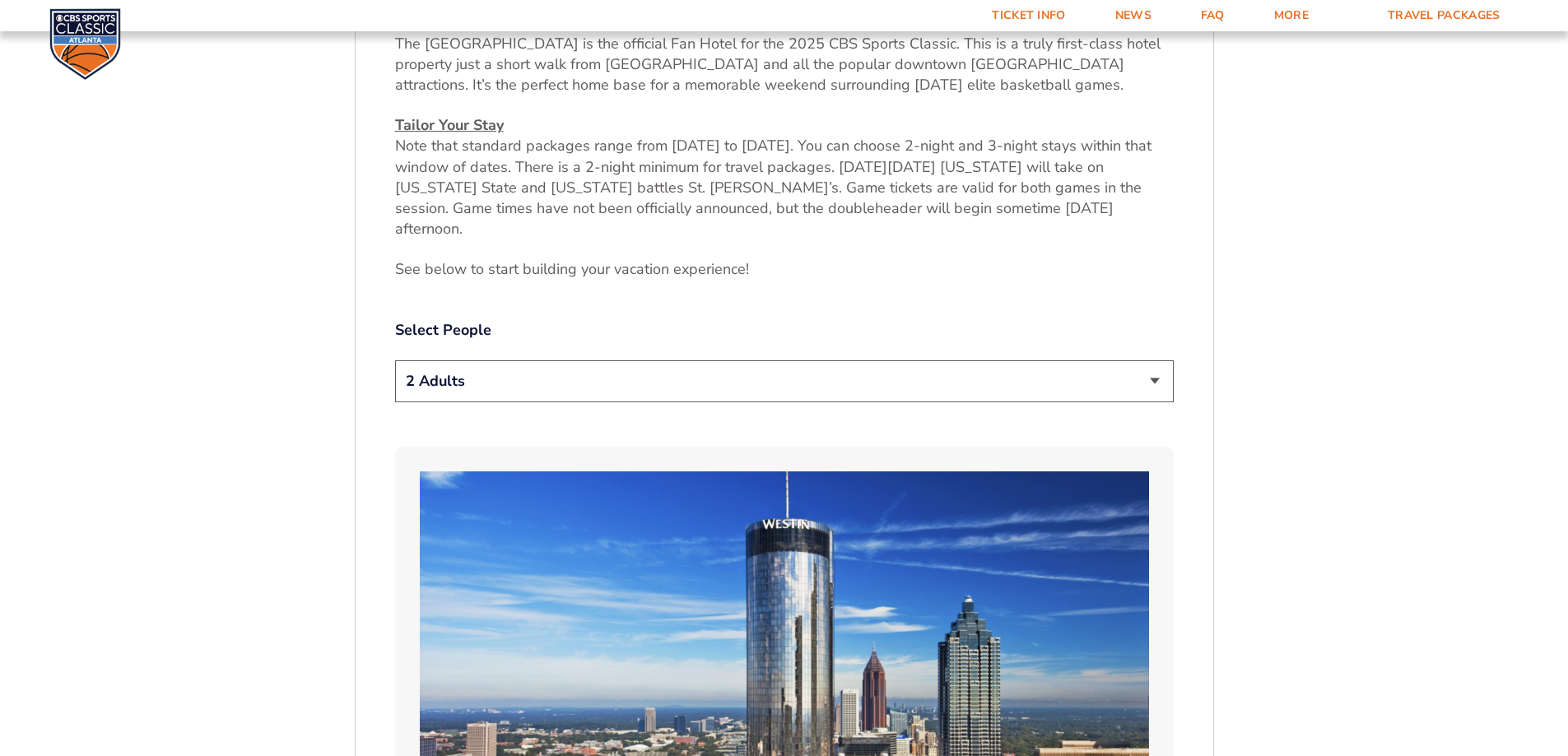
click at [1155, 360] on select "1 Adult 2 Adults 3 Adults 4 Adults 2 Adults + 1 Child 2 Adults + 2 Children 2 A…" at bounding box center [784, 381] width 778 height 42
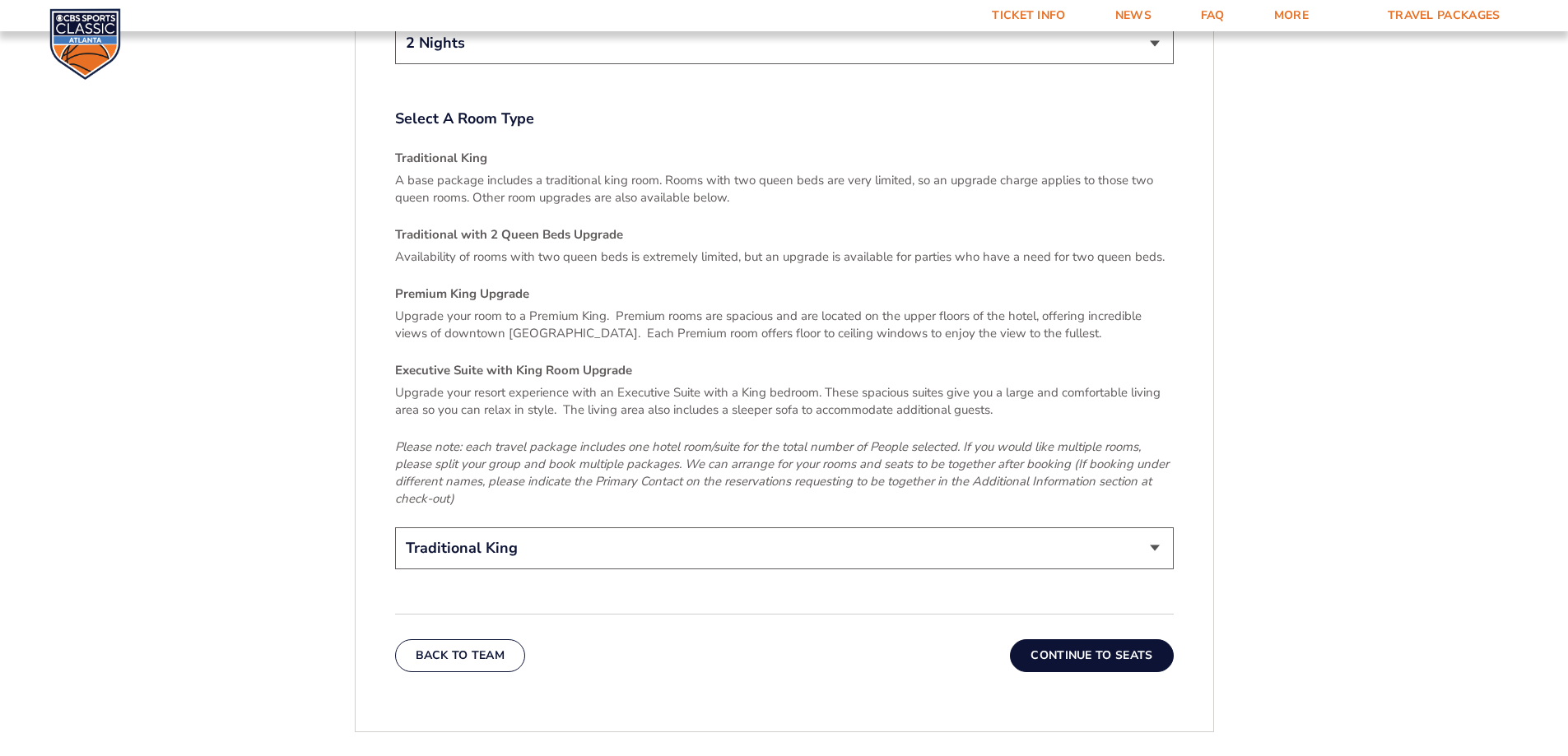
scroll to position [2332, 0]
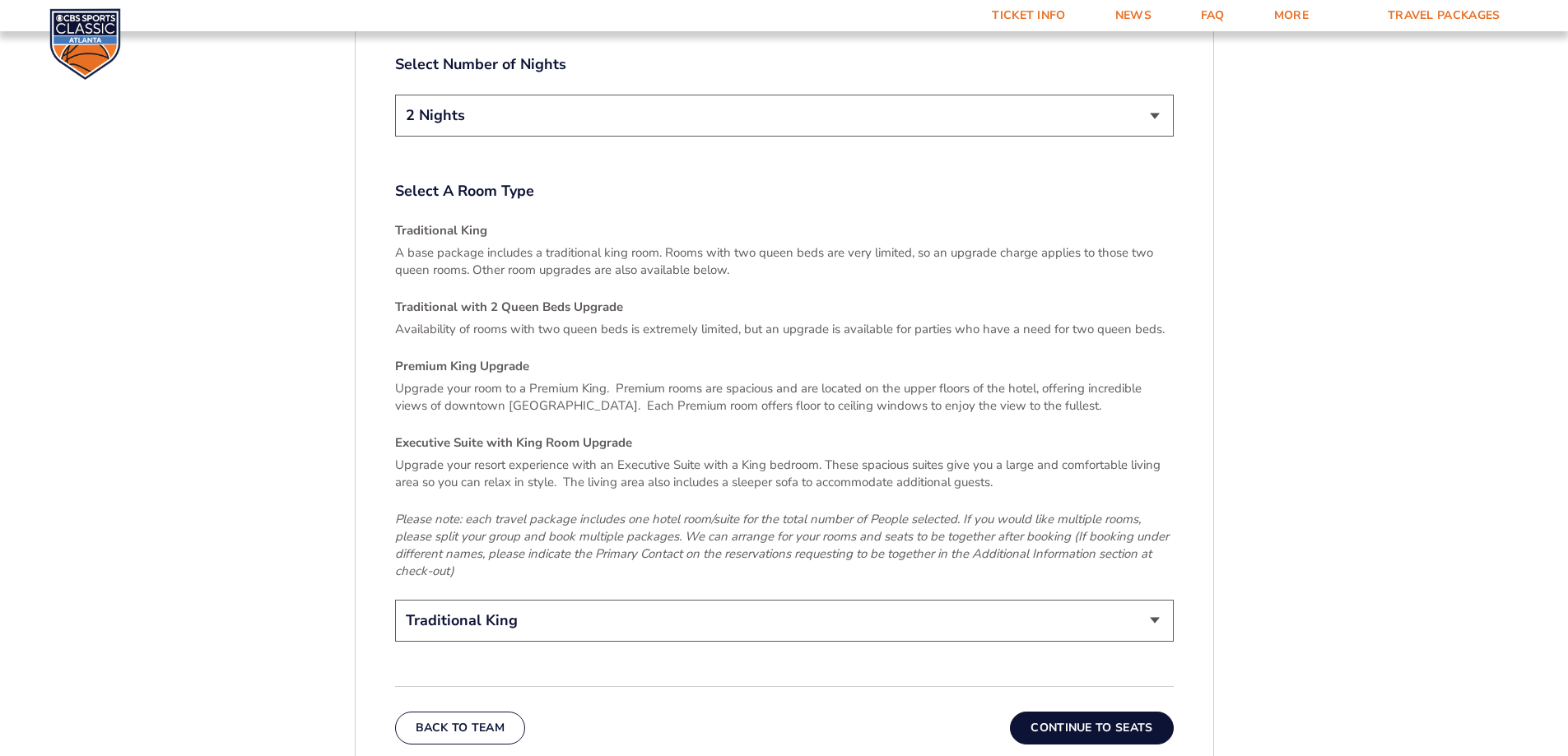
click at [1151, 600] on select "Traditional King Traditional with 2 Queen Beds Upgrade (+$45 per night) Premium…" at bounding box center [784, 620] width 778 height 42
select select "Premium King Upgrade"
click at [395, 600] on select "Traditional King Traditional with 2 Queen Beds Upgrade (+$45 per night) Premium…" at bounding box center [784, 620] width 778 height 42
click at [1098, 712] on button "Continue To Seats" at bounding box center [1091, 728] width 163 height 33
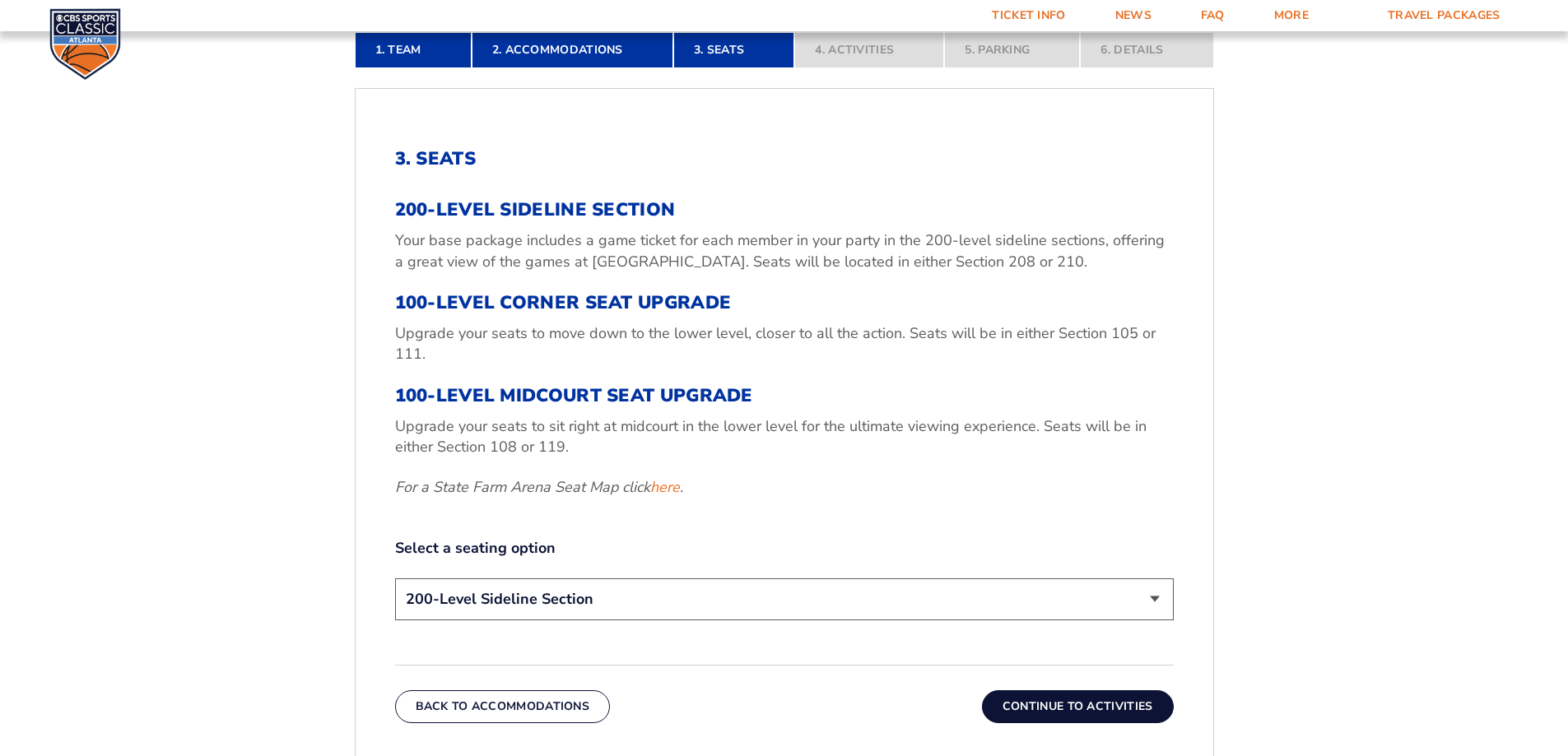
scroll to position [522, 0]
click at [1155, 595] on select "200-Level Sideline Section 100-Level Corner Seat Upgrade (+$120 per person) 100…" at bounding box center [784, 598] width 778 height 42
select select "100-Level Corner Seat Upgrade"
click at [395, 578] on select "200-Level Sideline Section 100-Level Corner Seat Upgrade (+$120 per person) 100…" at bounding box center [784, 598] width 778 height 42
click at [636, 653] on div "3. Seats 200-Level Sideline Section Your base package includes a game ticket fo…" at bounding box center [784, 434] width 858 height 654
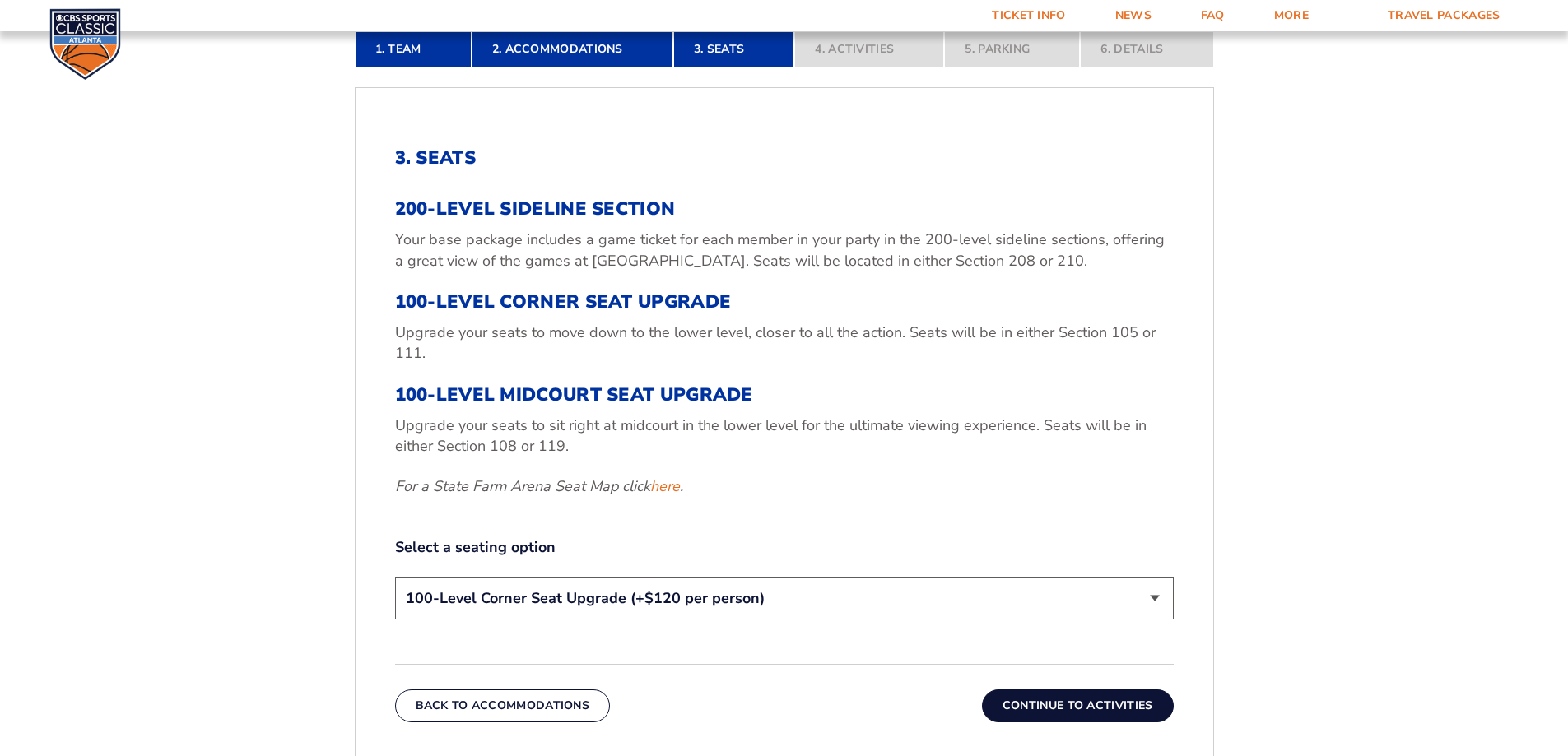
click at [1060, 701] on button "Continue To Activities" at bounding box center [1077, 706] width 192 height 33
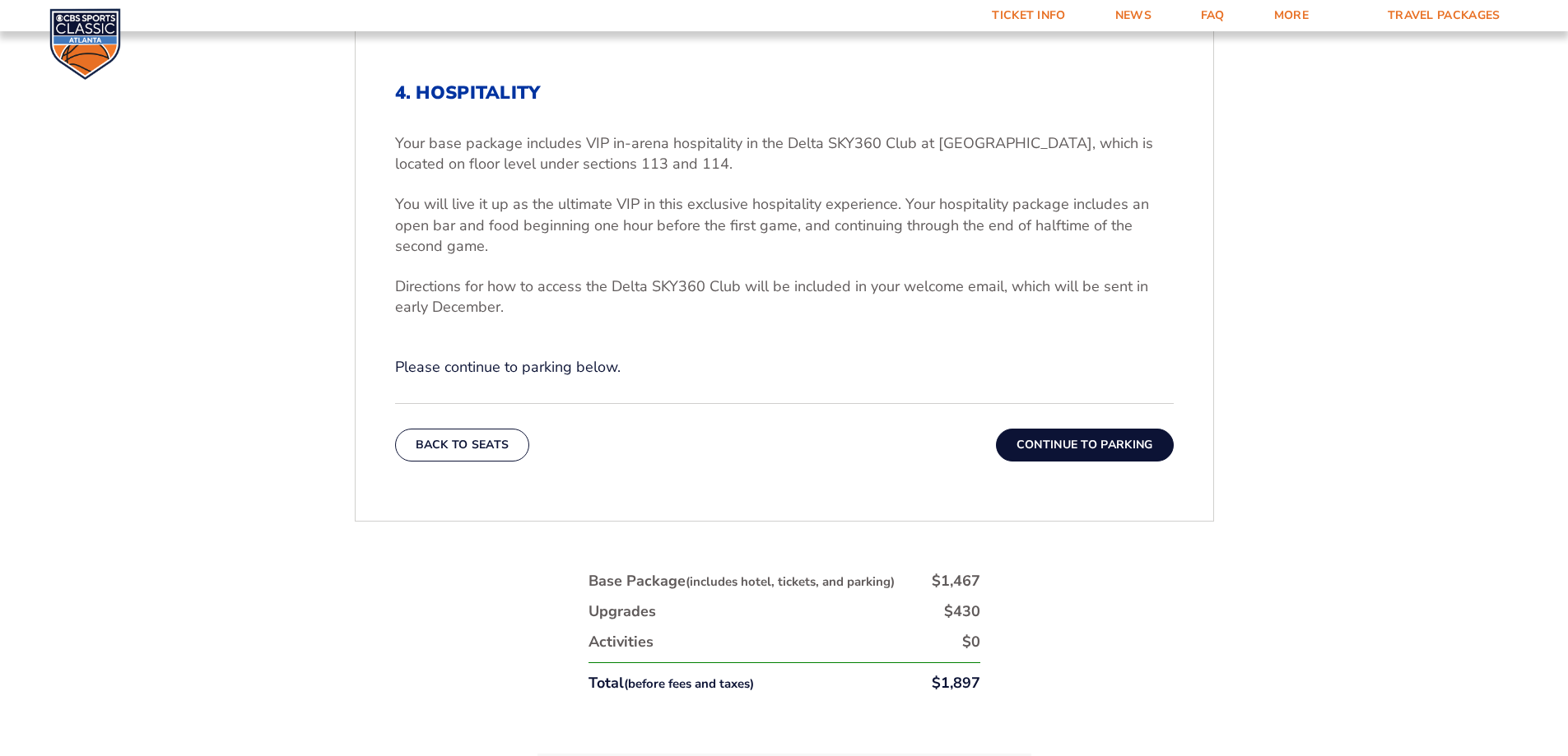
scroll to position [852, 0]
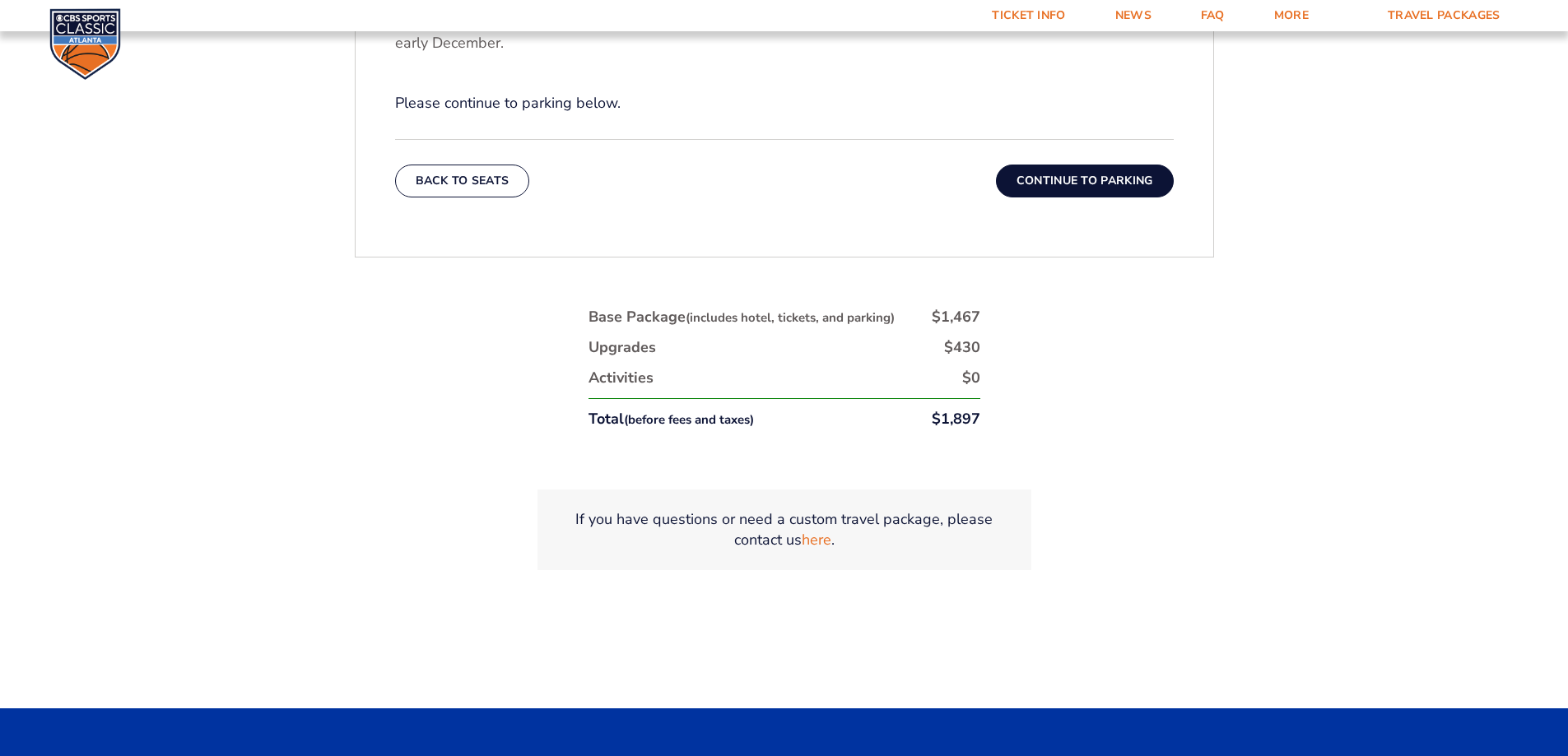
click at [1070, 179] on button "Continue To Parking" at bounding box center [1085, 181] width 178 height 33
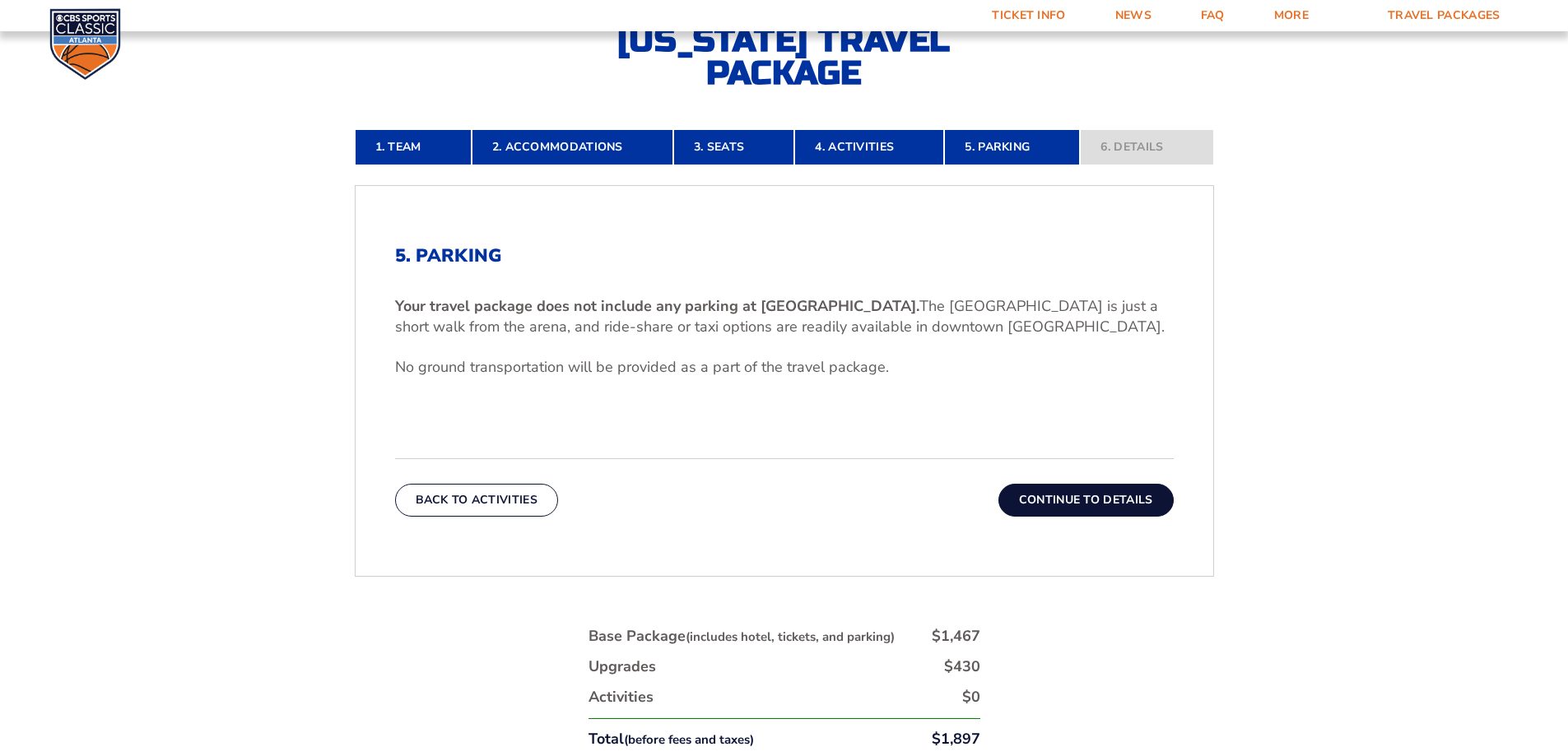
scroll to position [687, 0]
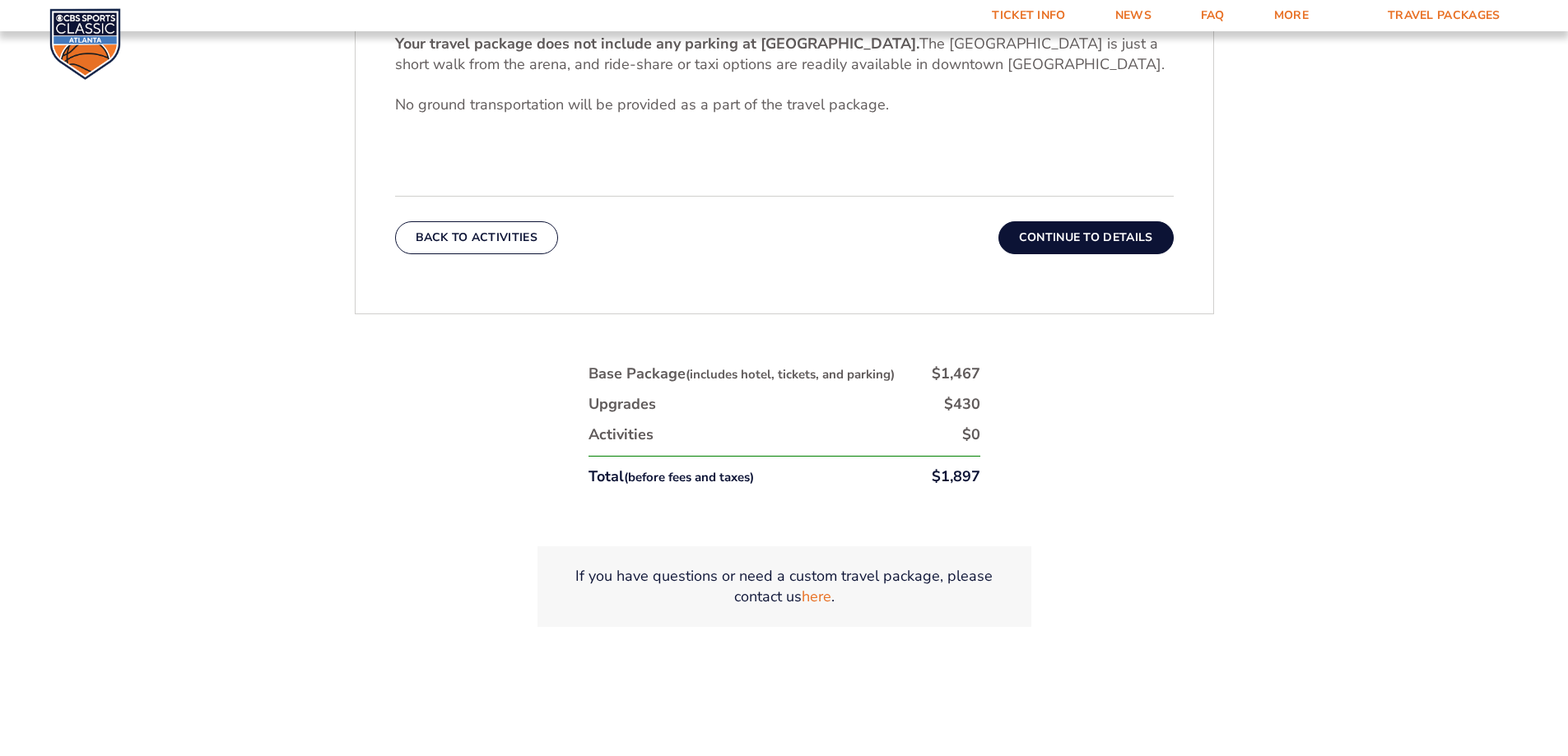
click at [1110, 241] on button "Continue To Details" at bounding box center [1085, 237] width 175 height 33
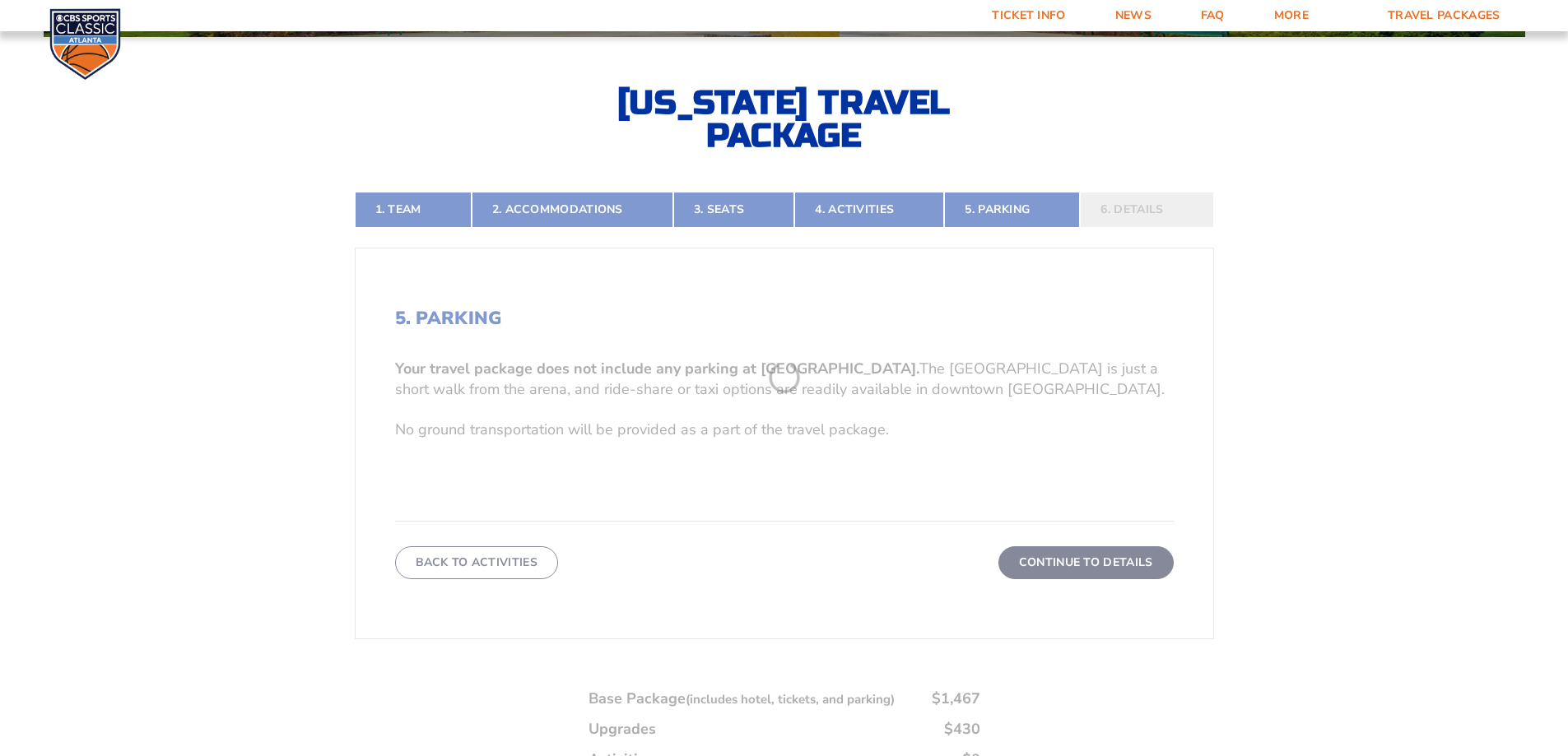
scroll to position [358, 0]
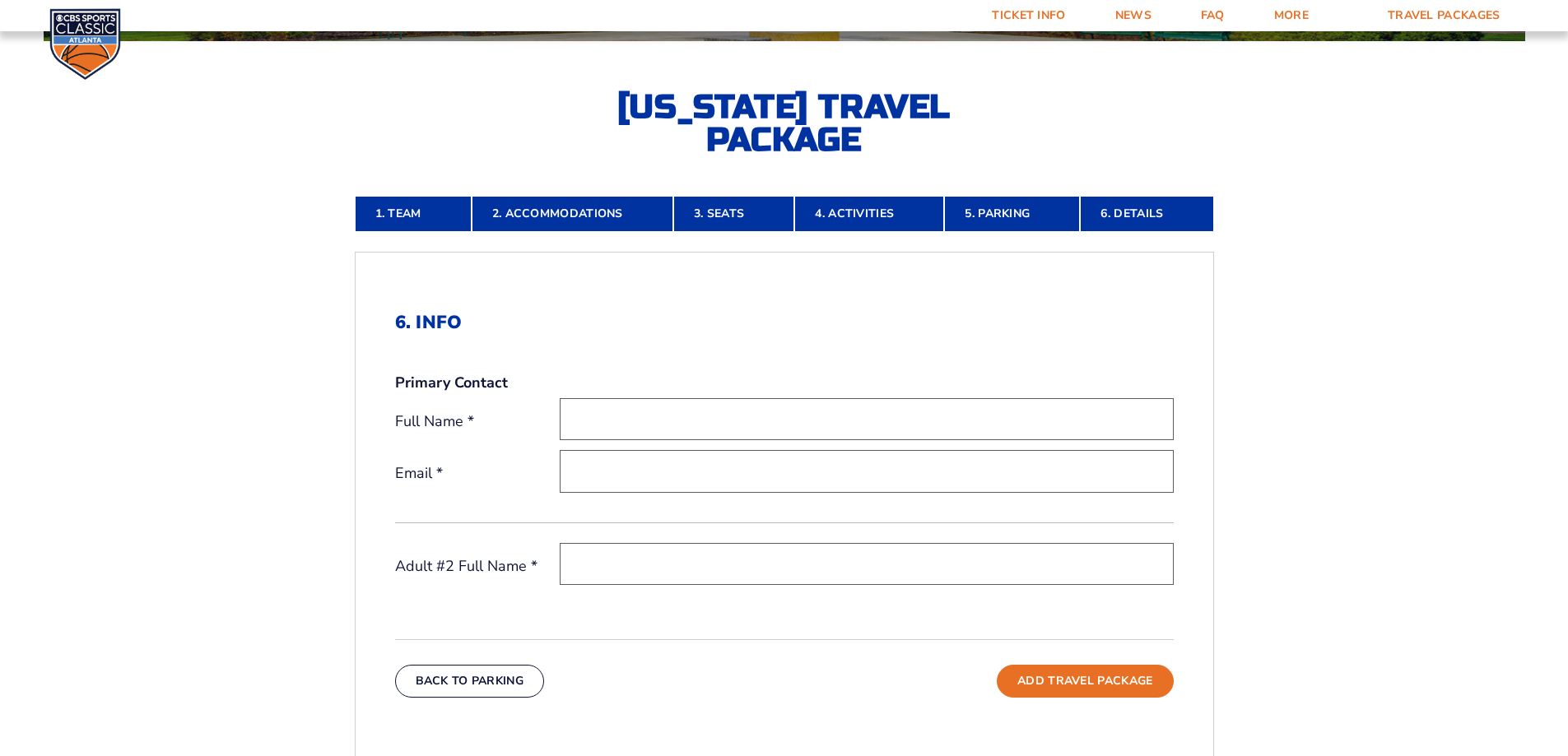
click at [621, 414] on input "text" at bounding box center [866, 419] width 614 height 42
type input "[PERSON_NAME]"
type input "[PERSON_NAME][EMAIL_ADDRESS][DOMAIN_NAME]"
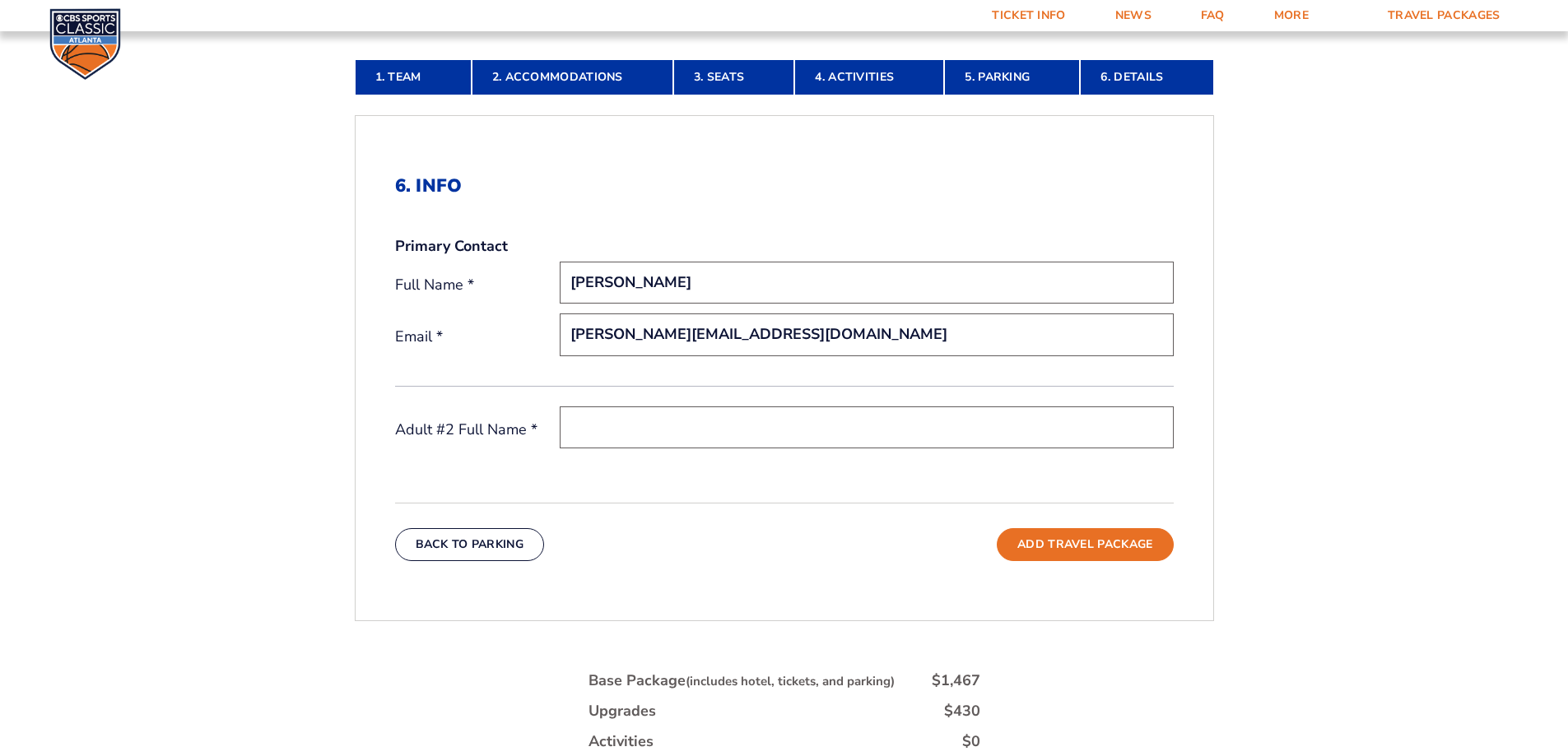
scroll to position [522, 0]
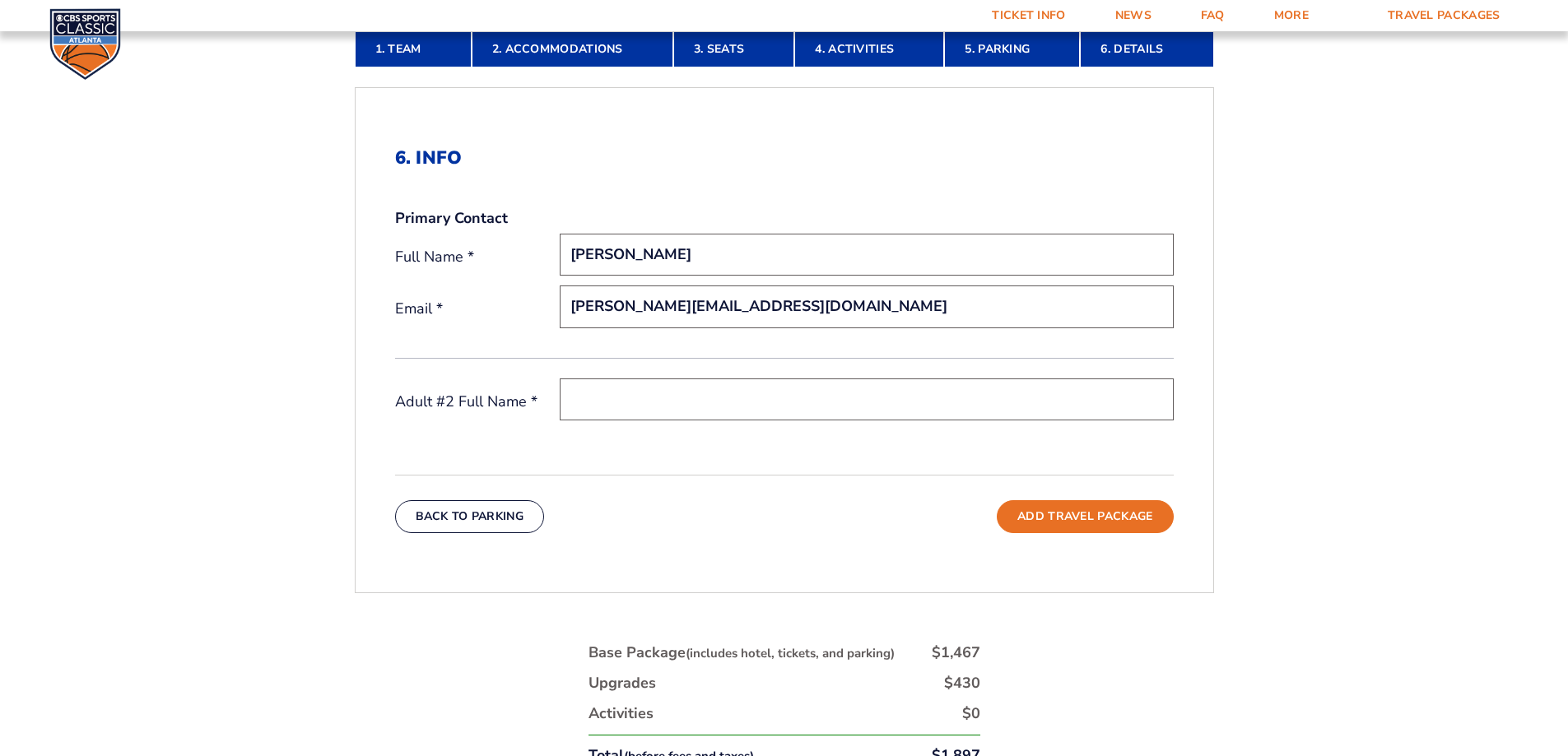
click at [598, 407] on input "text" at bounding box center [866, 398] width 614 height 42
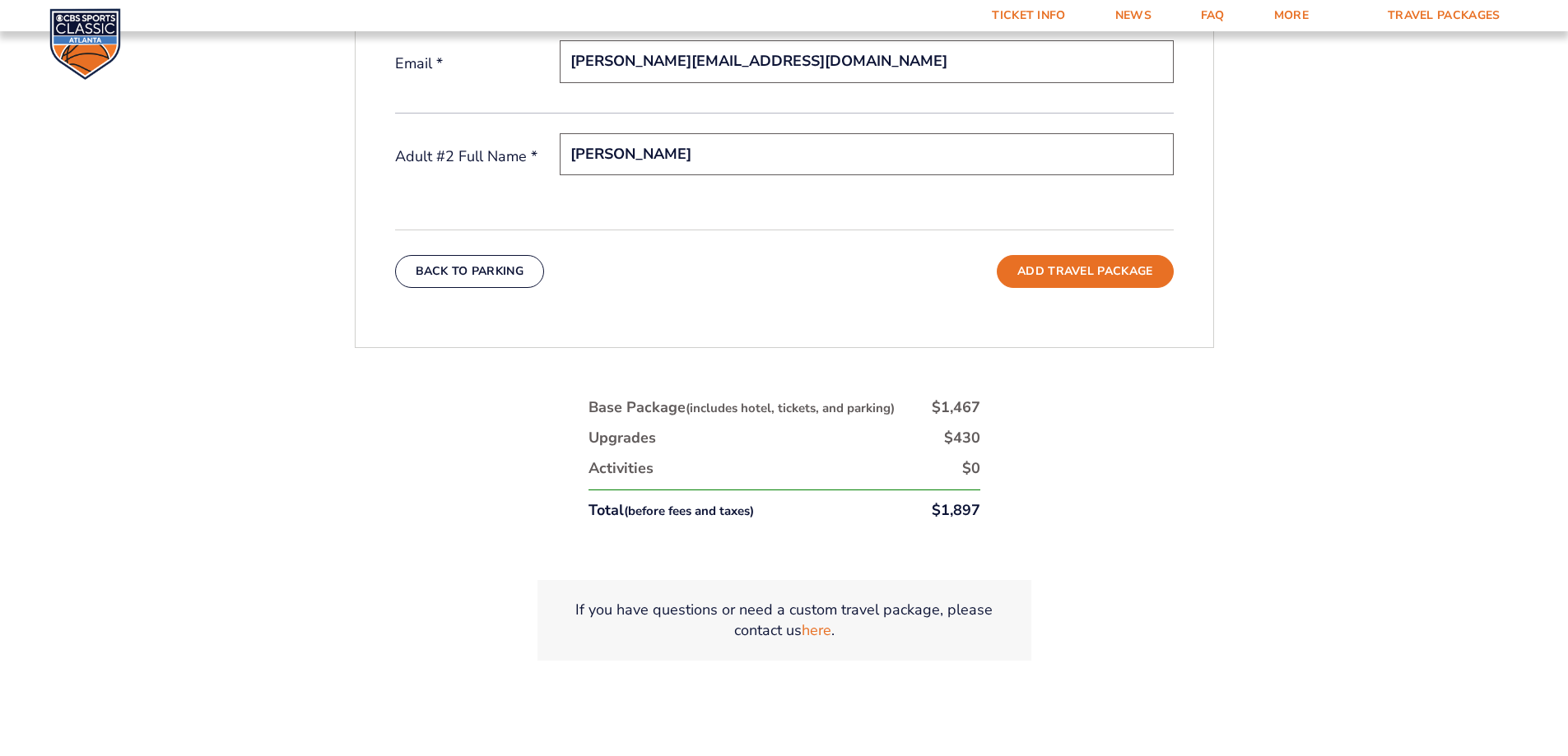
scroll to position [769, 0]
type input "[PERSON_NAME]"
click at [1067, 271] on button "Add Travel Package" at bounding box center [1085, 270] width 176 height 33
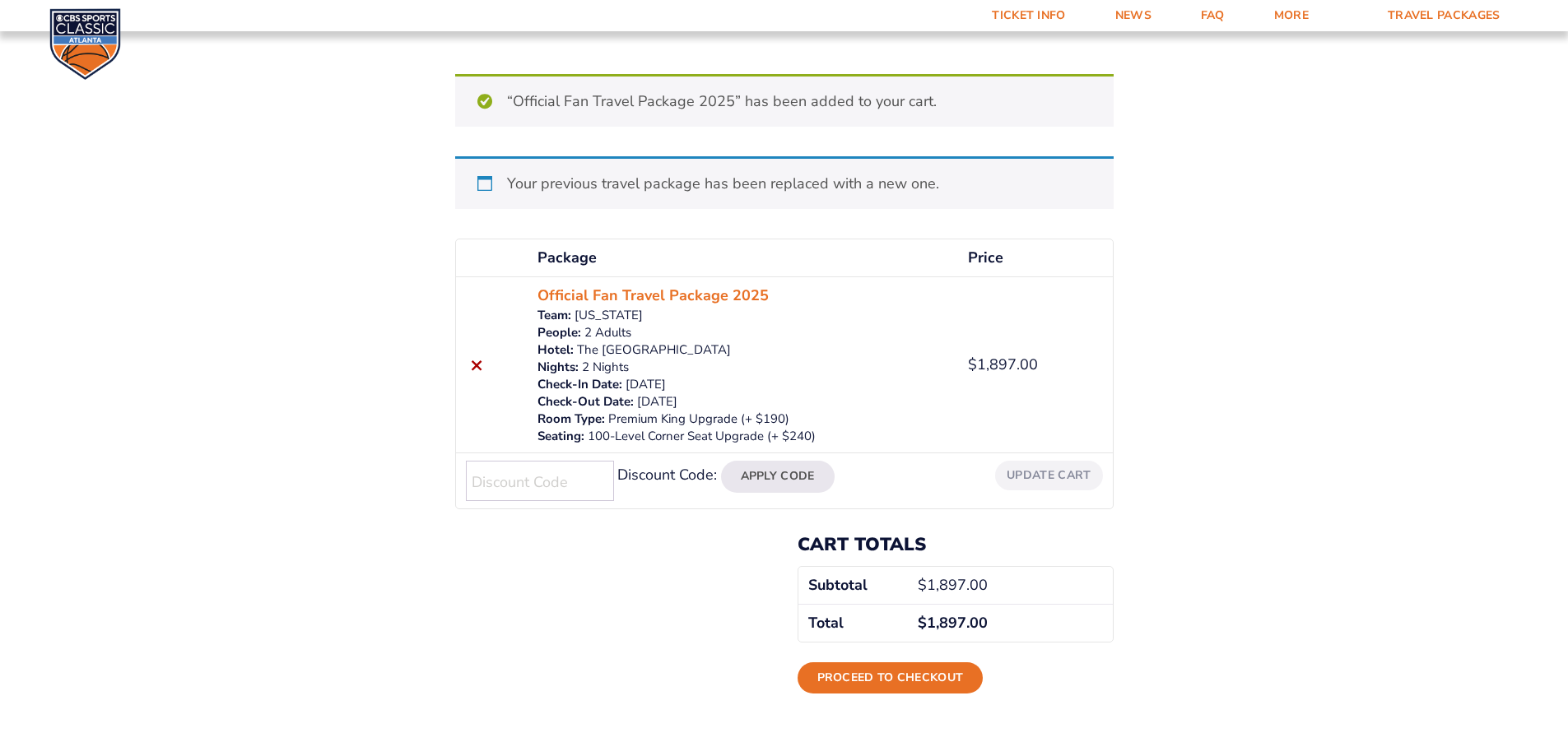
scroll to position [247, 0]
